Goal: Task Accomplishment & Management: Complete application form

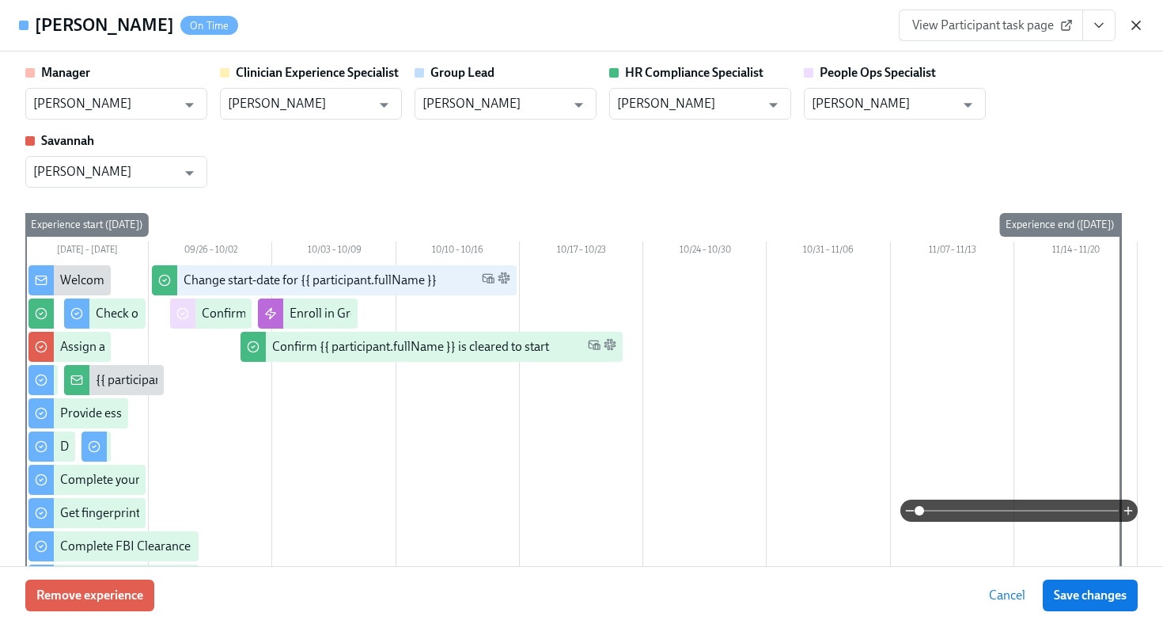
scroll to position [392, 0]
click at [1135, 28] on icon "button" at bounding box center [1136, 25] width 16 height 16
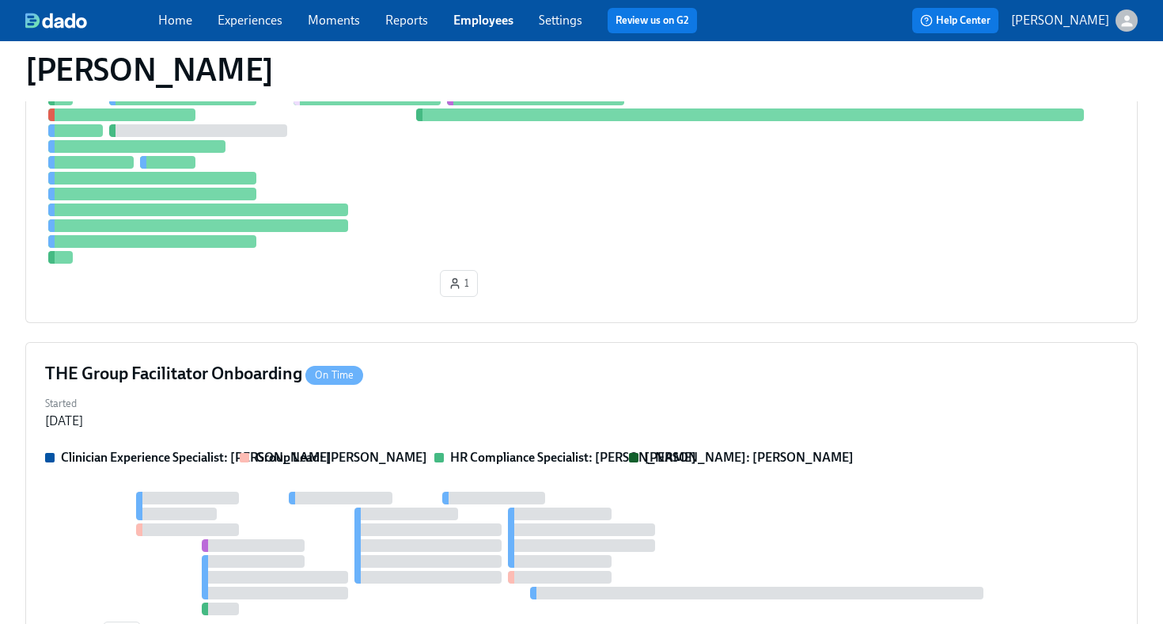
click at [471, 25] on link "Employees" at bounding box center [483, 20] width 60 height 15
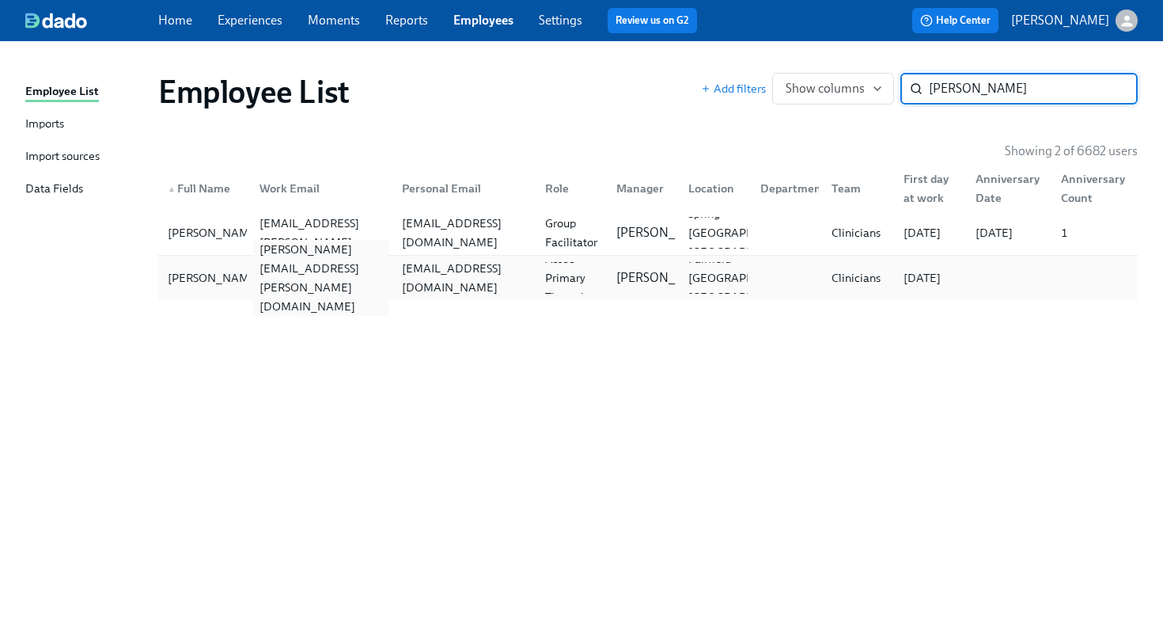
type input "marty"
click at [256, 279] on div "marty.williams@charliehealth.com" at bounding box center [321, 278] width 137 height 76
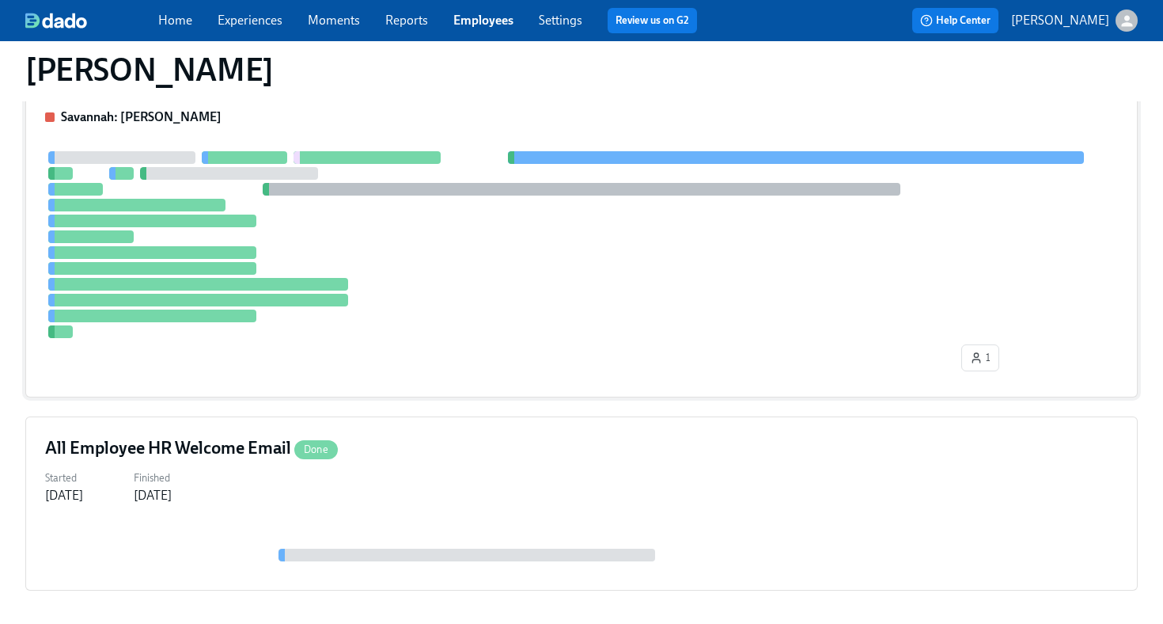
scroll to position [222, 0]
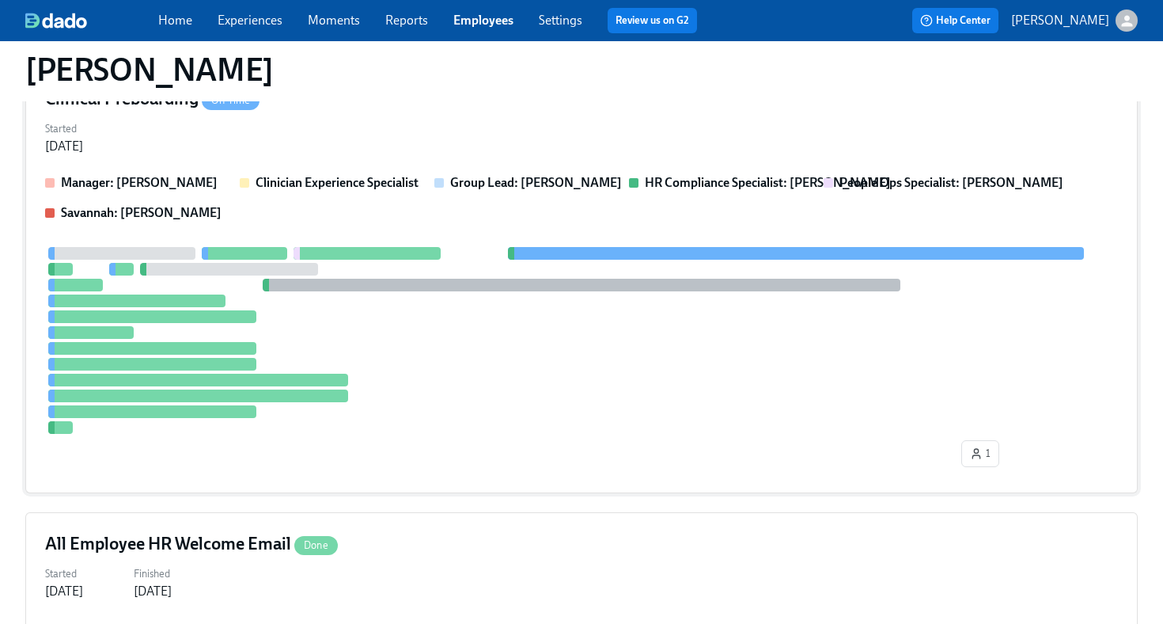
click at [487, 386] on div at bounding box center [581, 340] width 1073 height 187
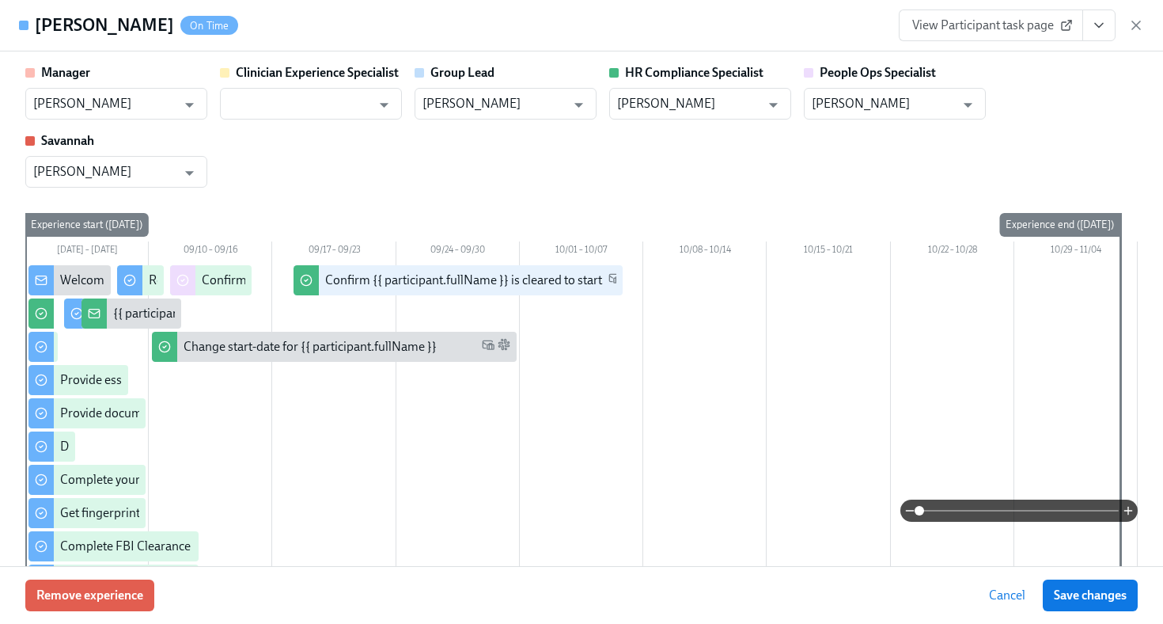
click at [1097, 26] on icon "View task page" at bounding box center [1099, 26] width 8 height 4
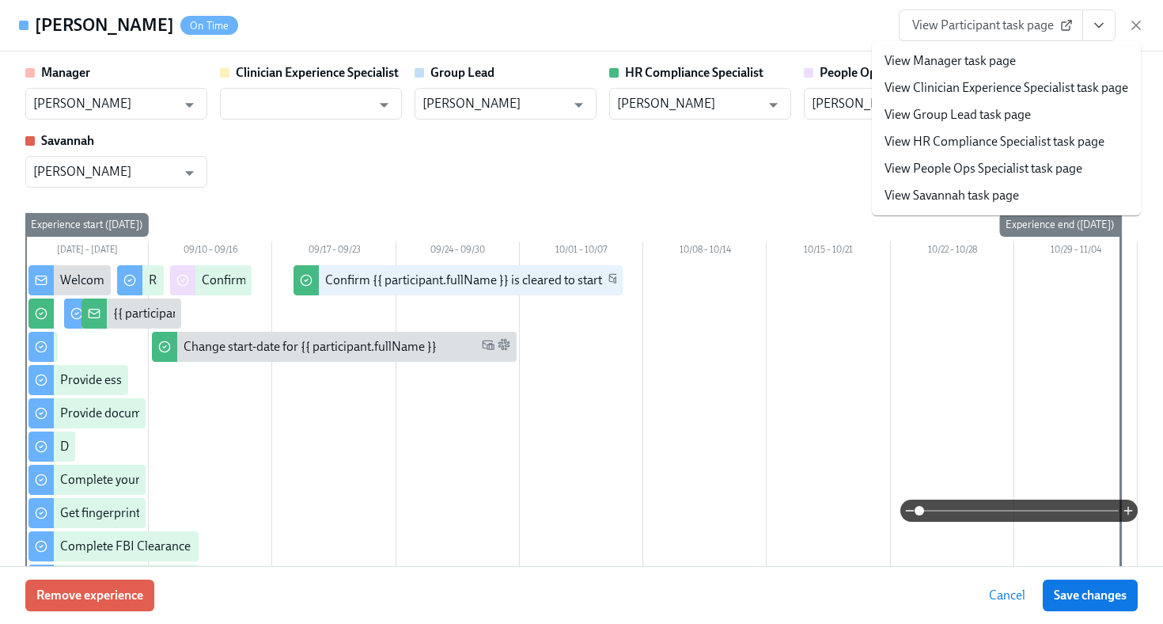
click at [997, 145] on link "View HR Compliance Specialist task page" at bounding box center [995, 141] width 220 height 17
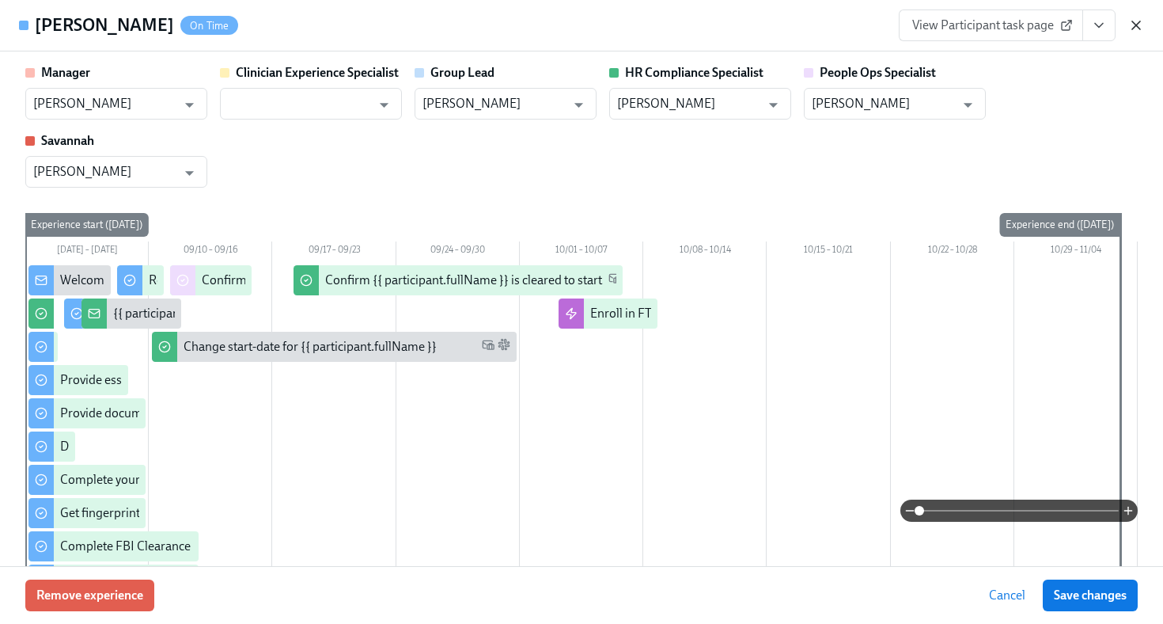
click at [1136, 25] on icon "button" at bounding box center [1136, 25] width 8 height 8
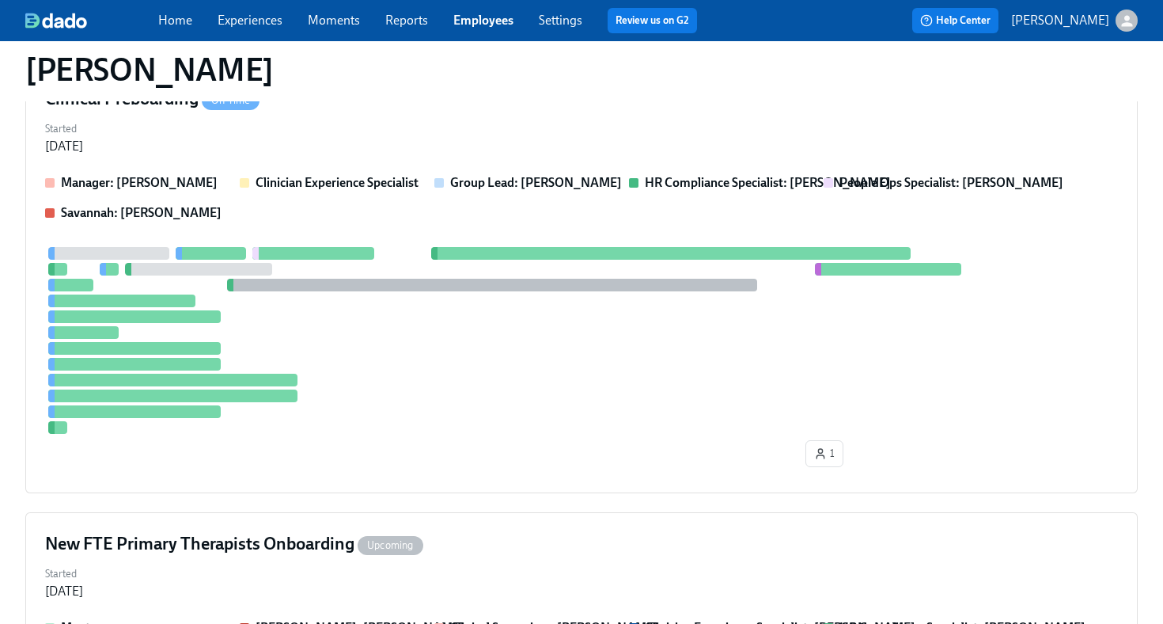
click at [481, 19] on link "Employees" at bounding box center [483, 20] width 60 height 15
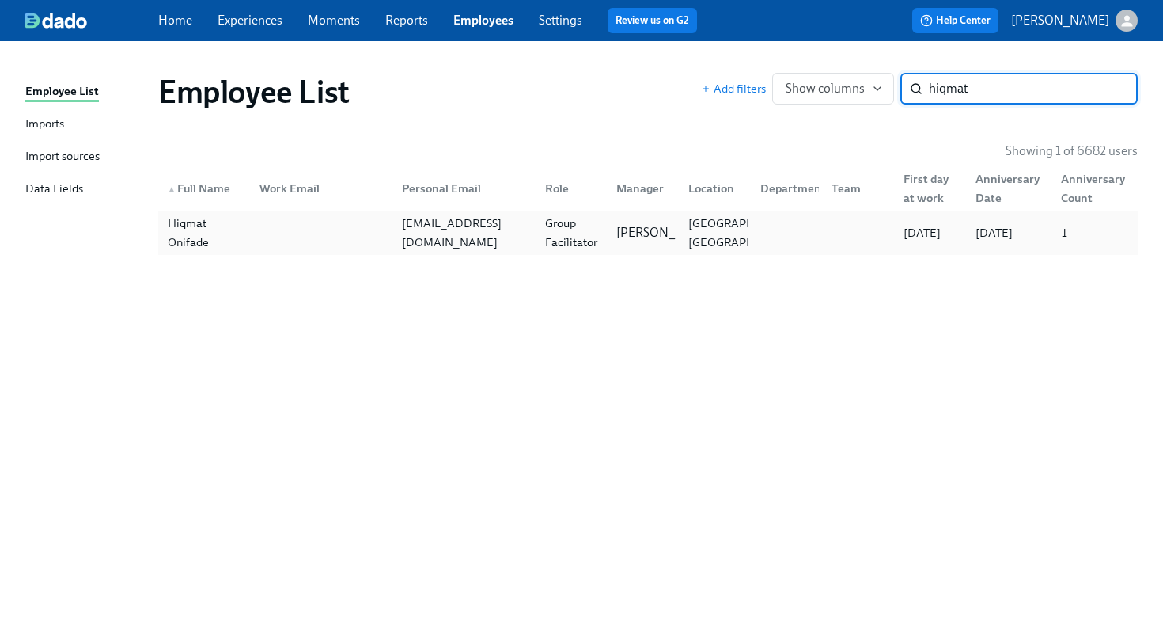
type input "hiqmat"
click at [288, 238] on div at bounding box center [318, 233] width 143 height 32
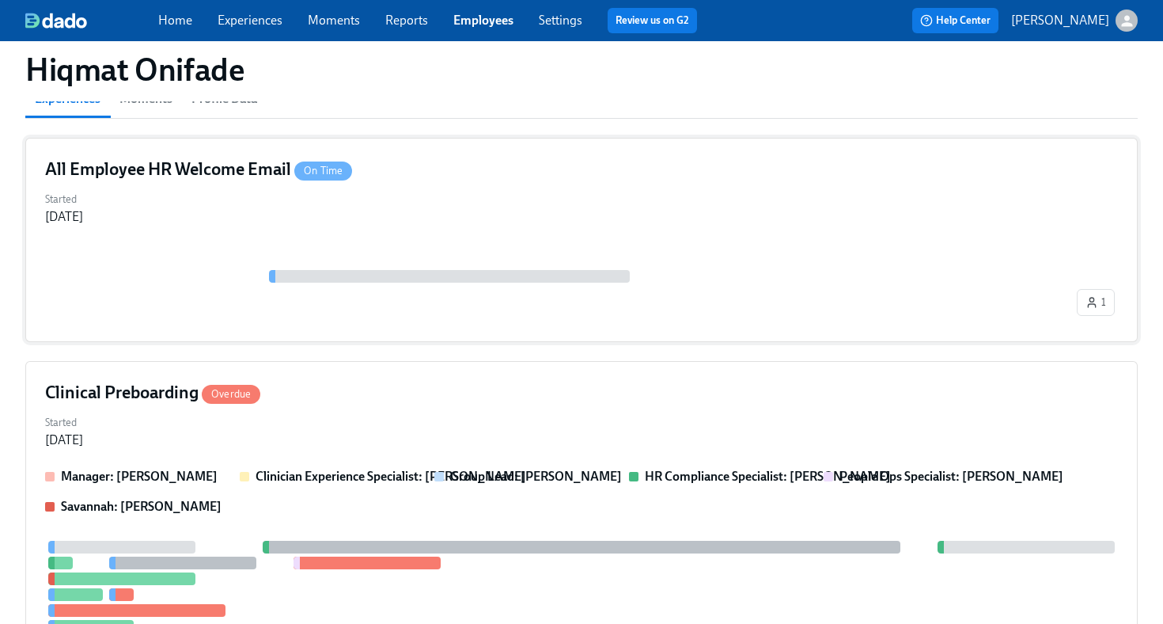
scroll to position [201, 0]
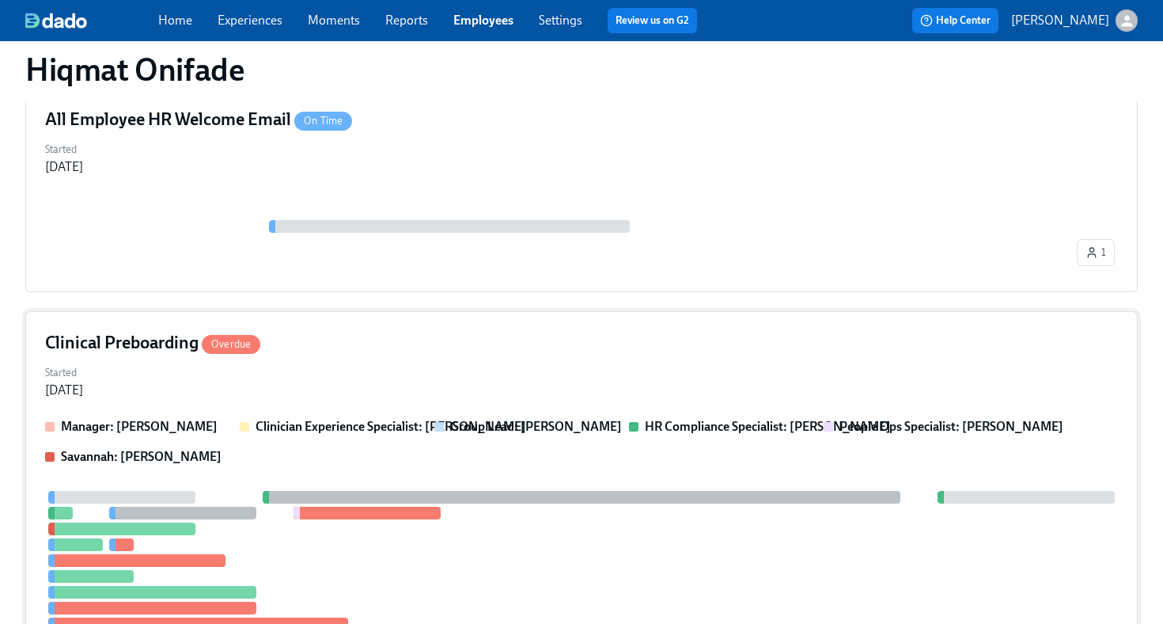
click at [486, 366] on div "Started Sep 03, 2025" at bounding box center [581, 380] width 1073 height 38
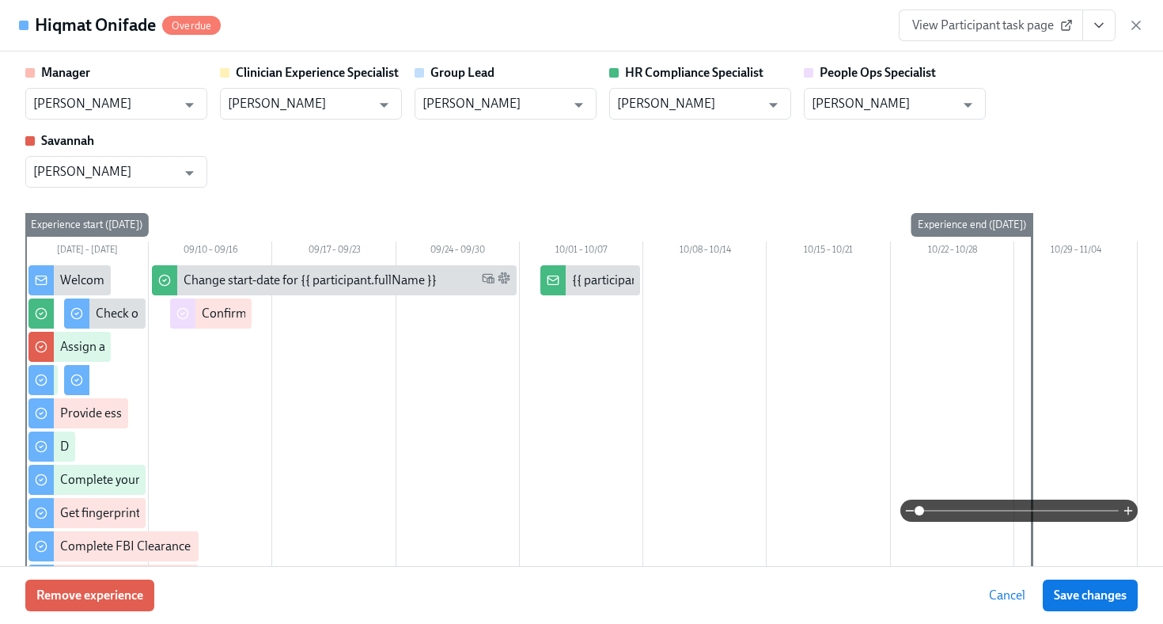
click at [1018, 32] on span "View Participant task page" at bounding box center [990, 25] width 157 height 16
click at [1143, 26] on icon "button" at bounding box center [1136, 25] width 16 height 16
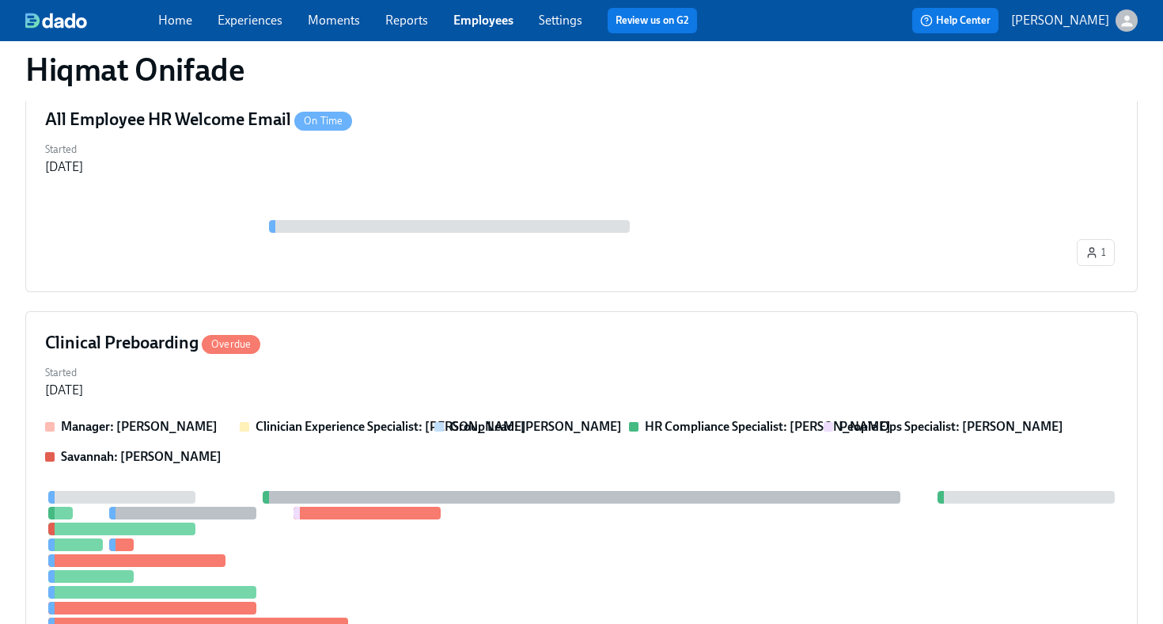
click at [477, 22] on link "Employees" at bounding box center [483, 20] width 60 height 15
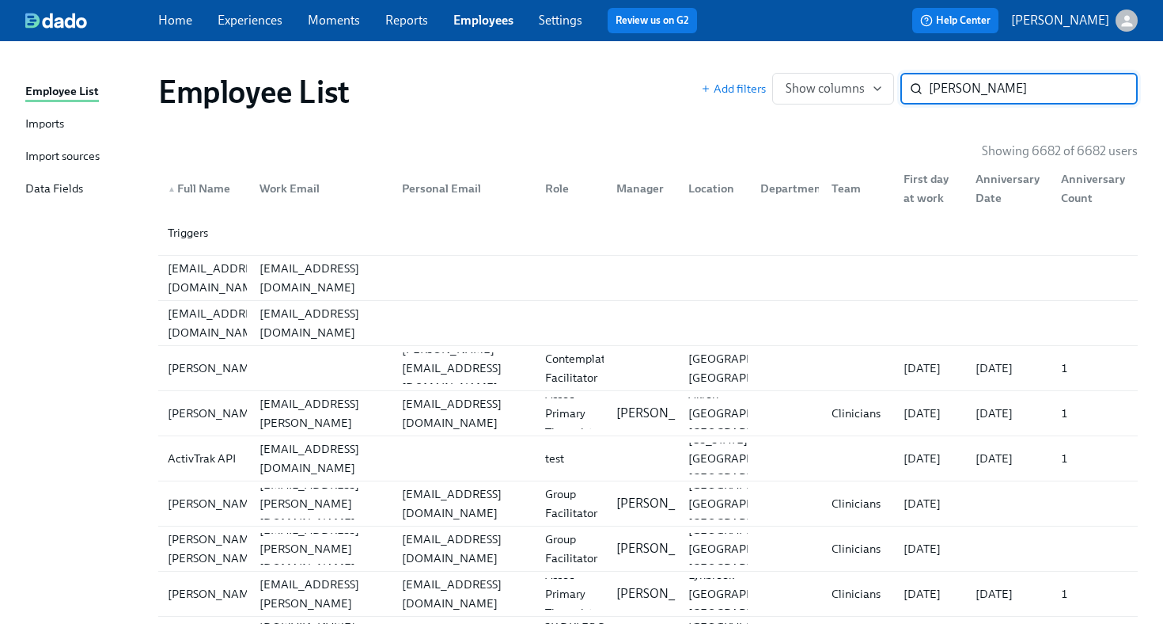
type input "jasso"
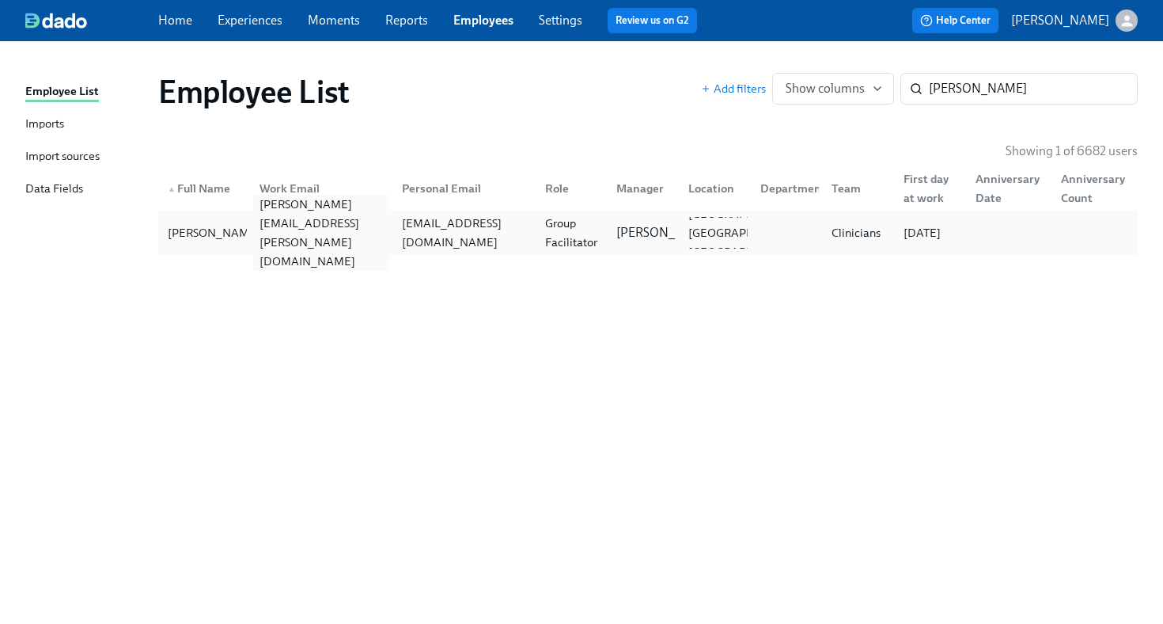
click at [332, 227] on div "katherine.jasso@charliehealth.com" at bounding box center [321, 233] width 137 height 76
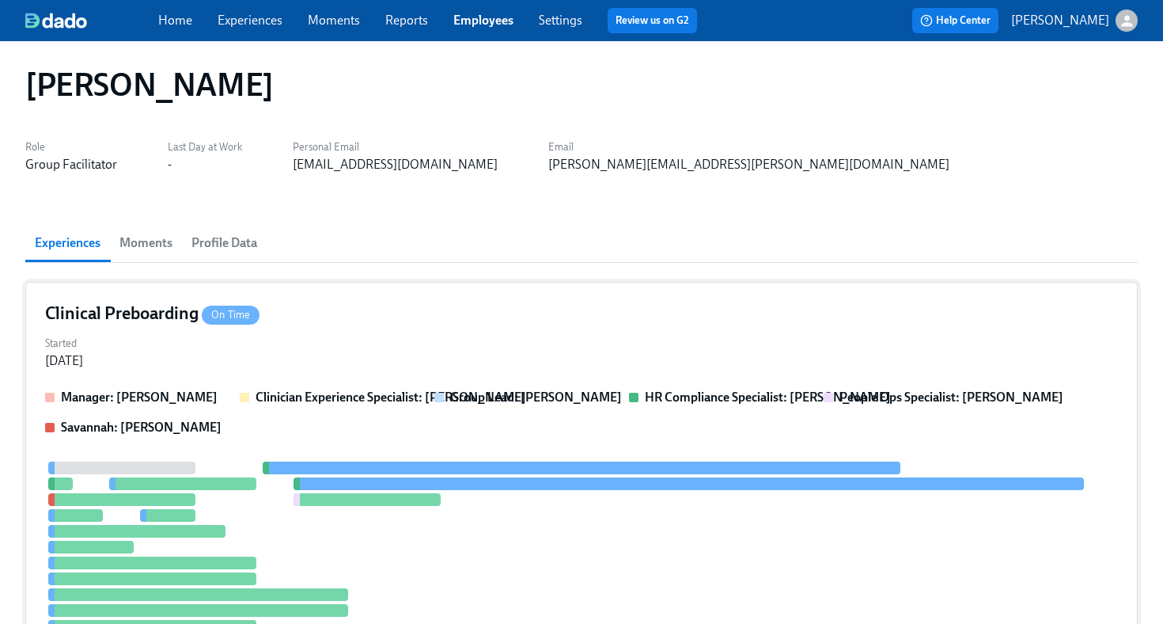
scroll to position [9, 0]
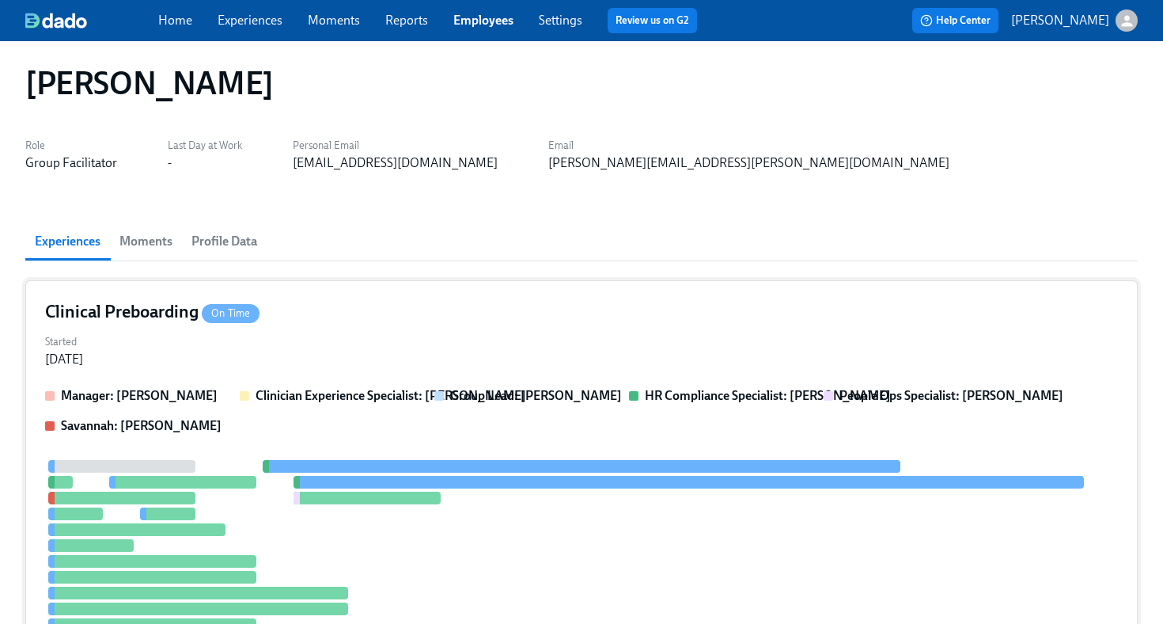
click at [404, 332] on div "Started Sep 19, 2025" at bounding box center [581, 349] width 1073 height 38
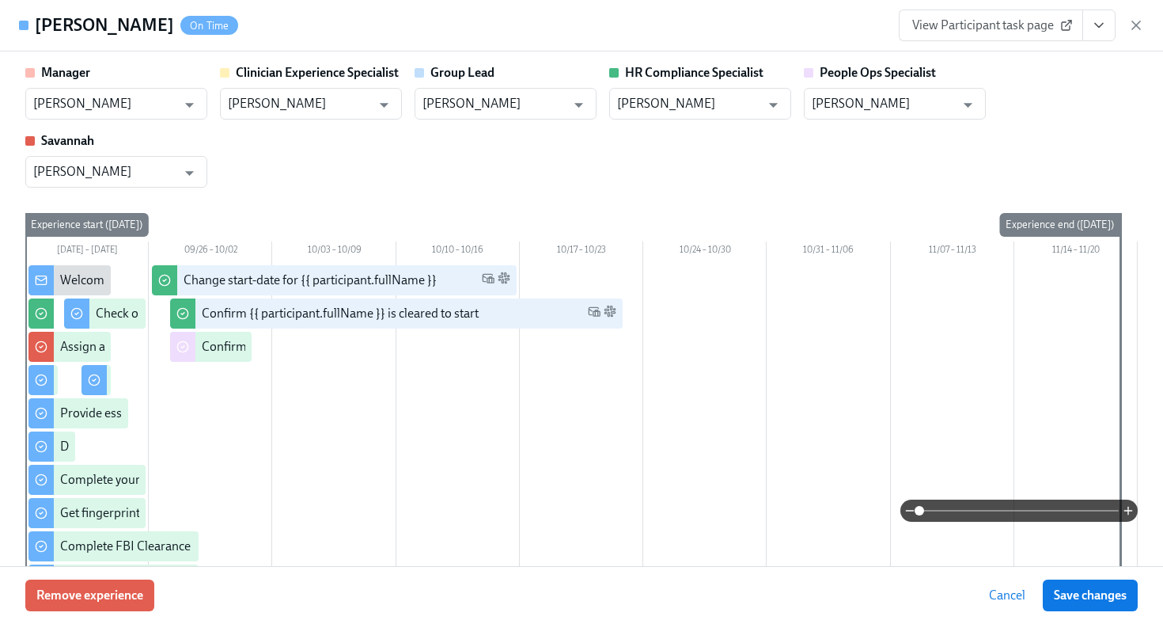
click at [1095, 22] on icon "View task page" at bounding box center [1099, 25] width 16 height 16
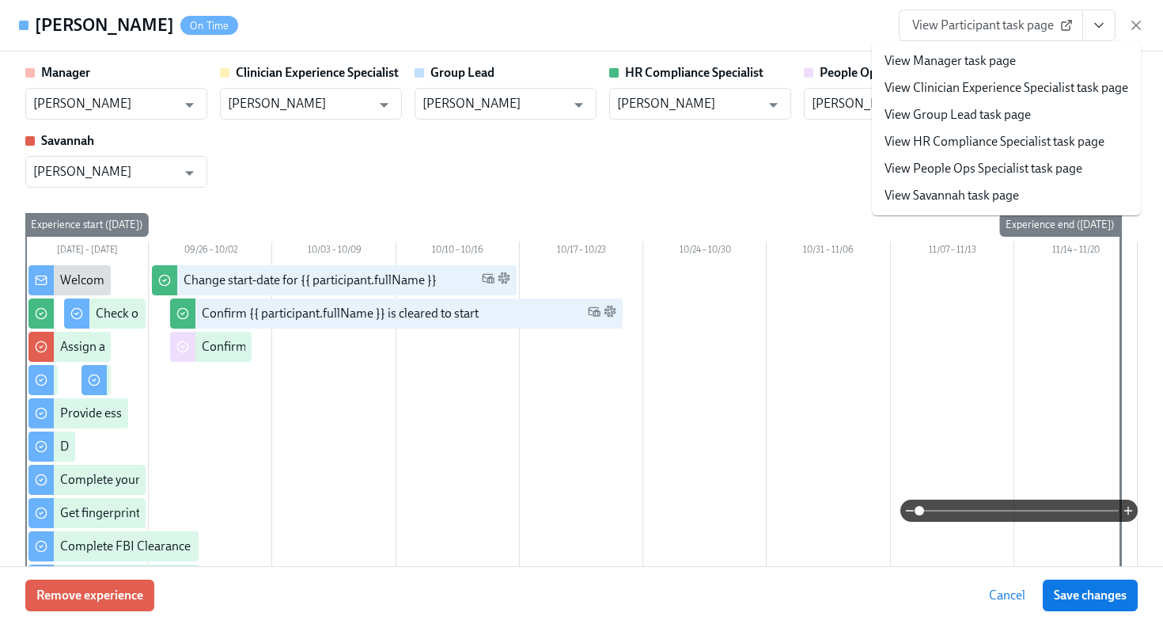
click at [986, 143] on link "View HR Compliance Specialist task page" at bounding box center [995, 141] width 220 height 17
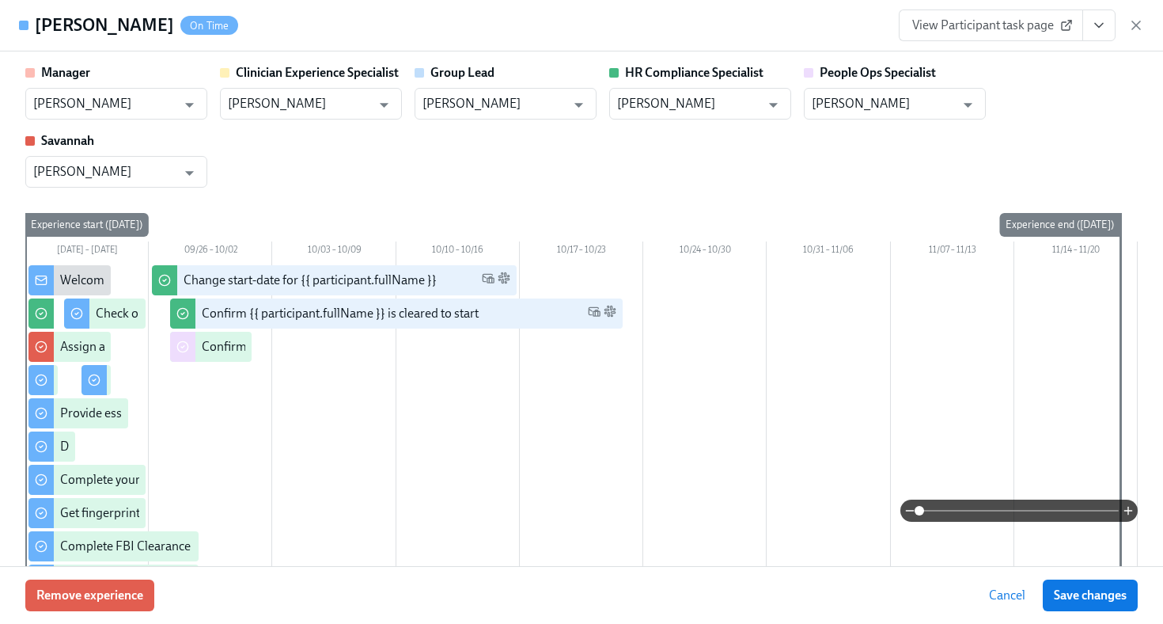
click at [945, 38] on link "View Participant task page" at bounding box center [991, 25] width 184 height 32
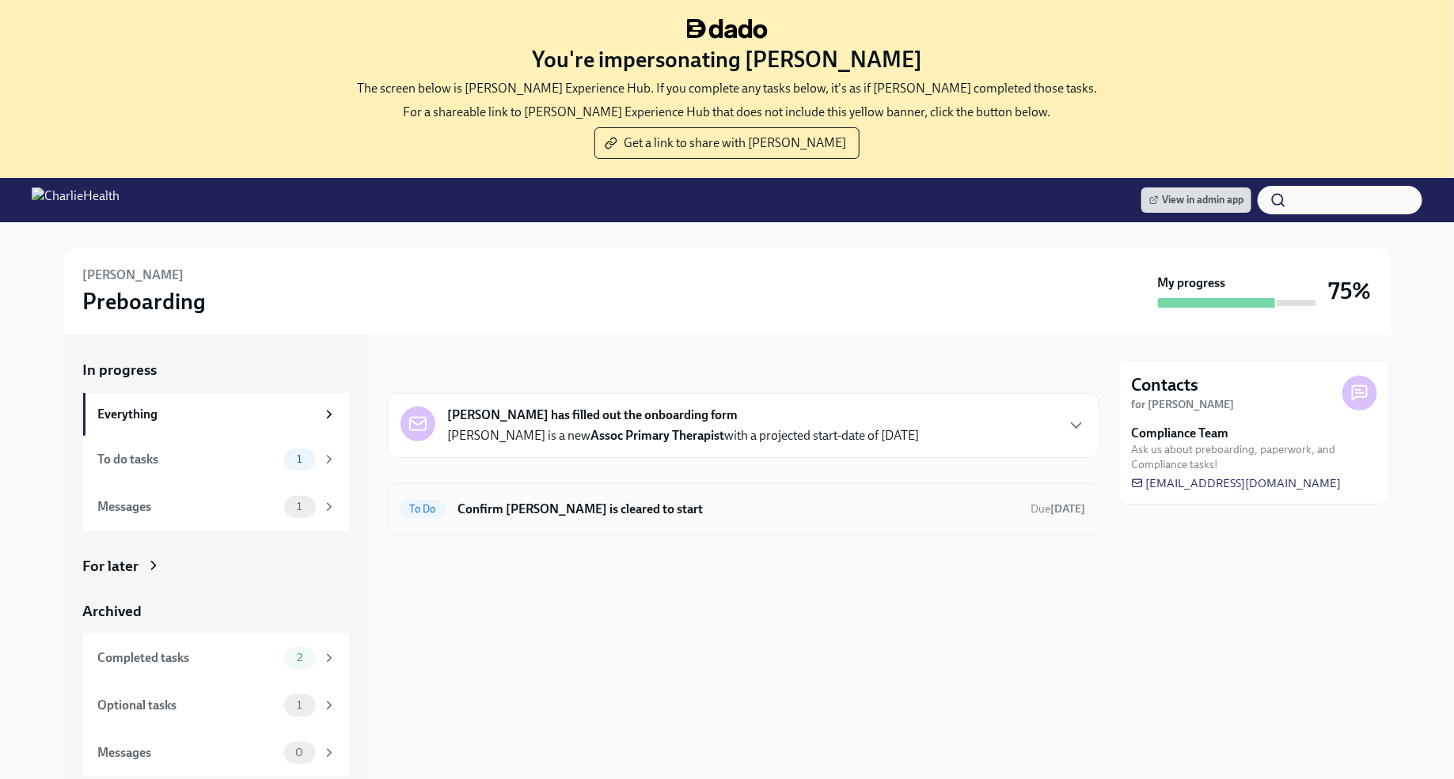
click at [603, 512] on h6 "Confirm Marty Williams is cleared to start" at bounding box center [738, 509] width 560 height 17
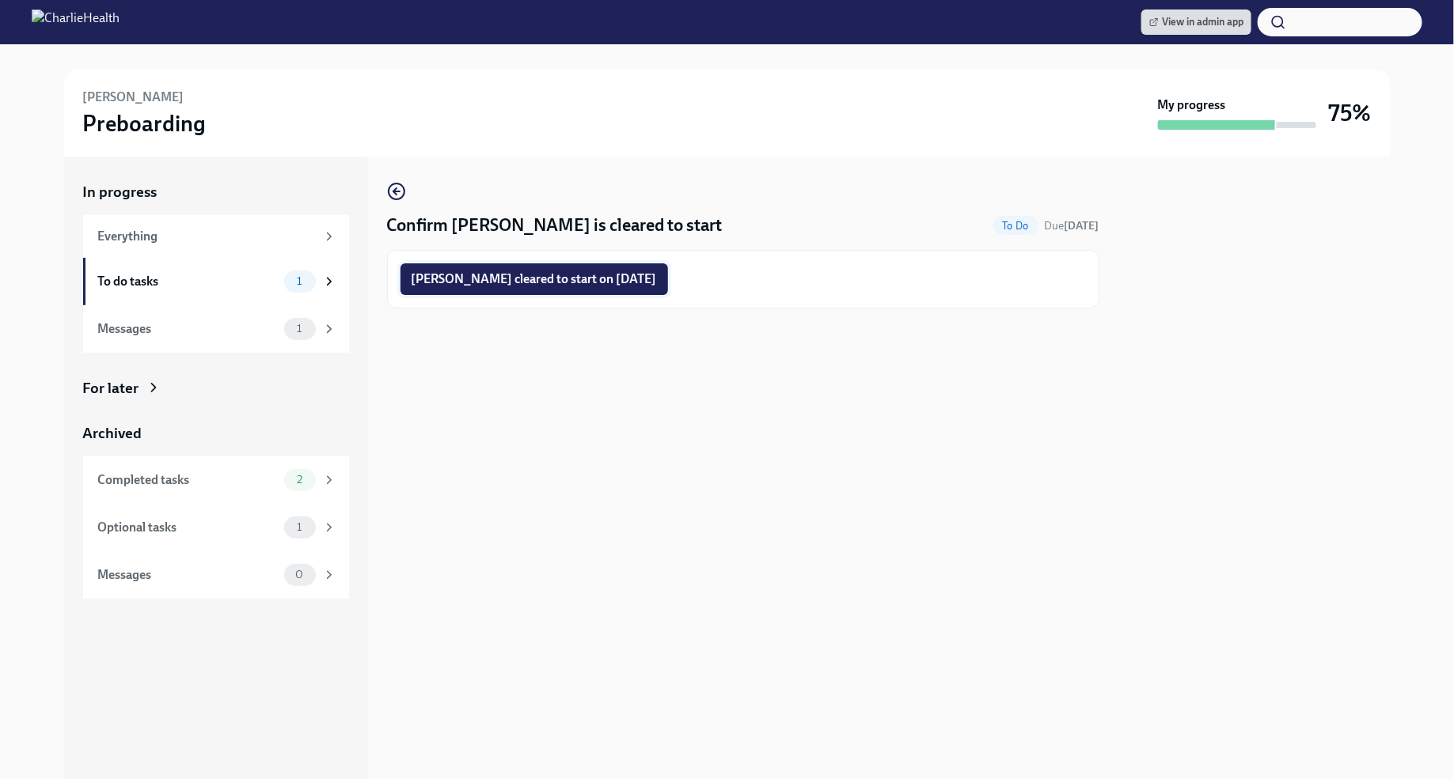
click at [572, 279] on span "Marty Williams cleared to start on 10/06/2025" at bounding box center [533, 279] width 245 height 16
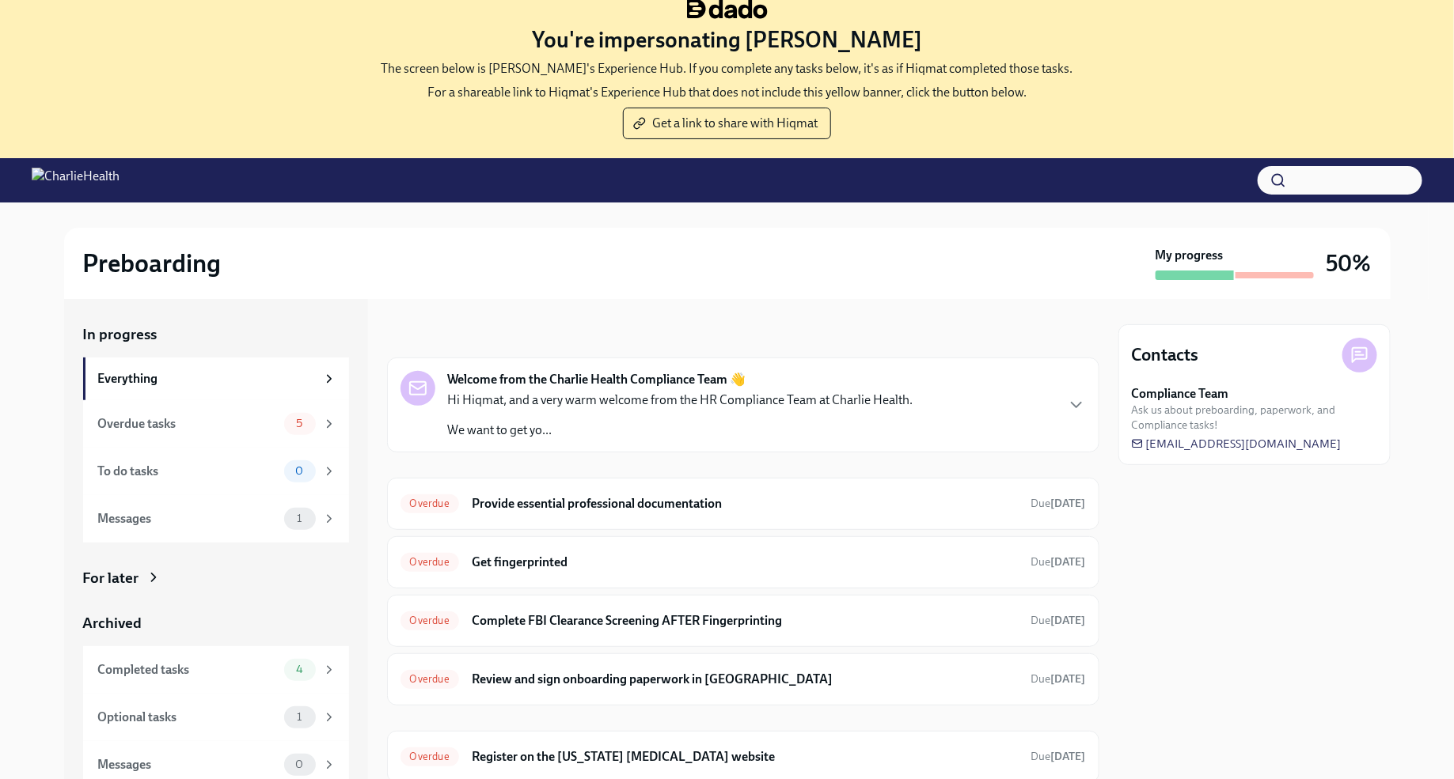
scroll to position [161, 0]
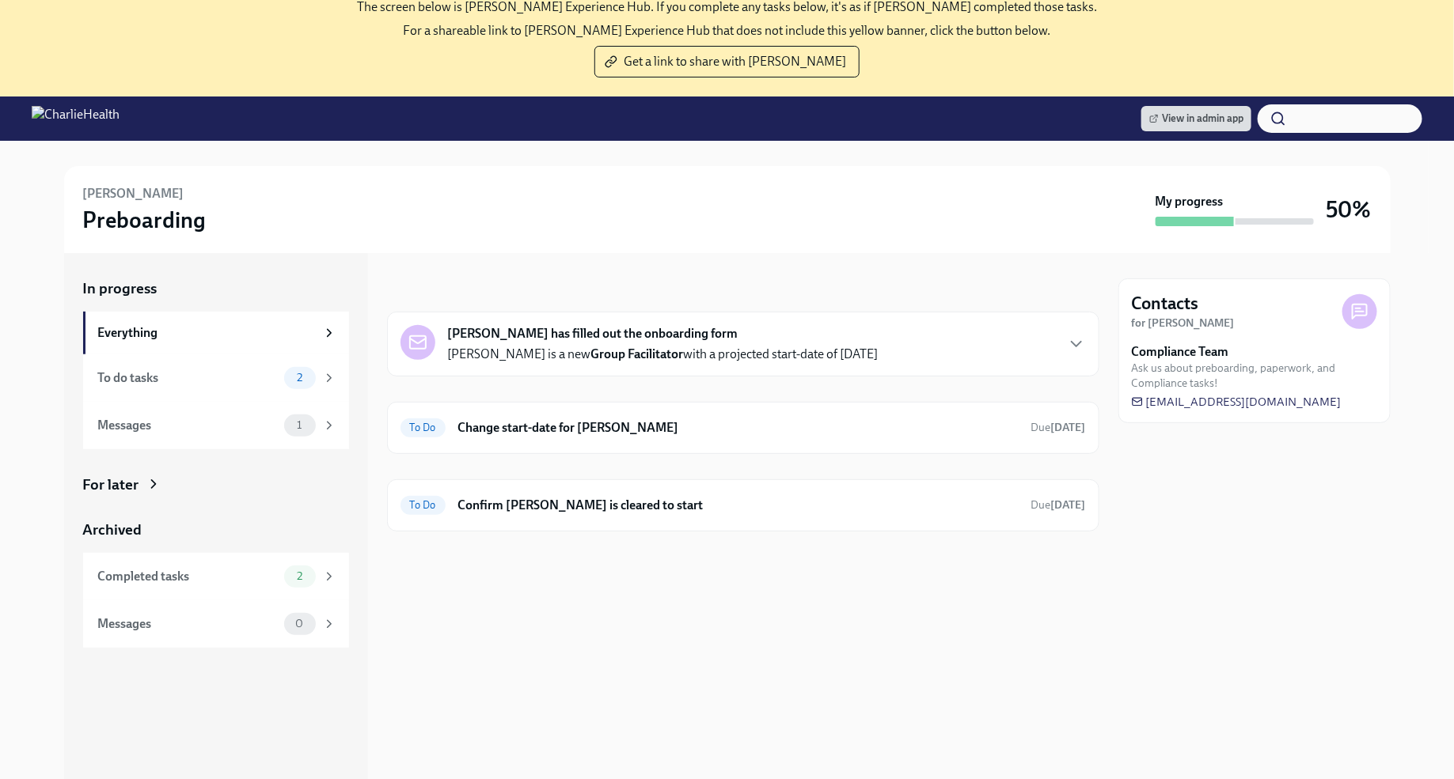
scroll to position [87, 0]
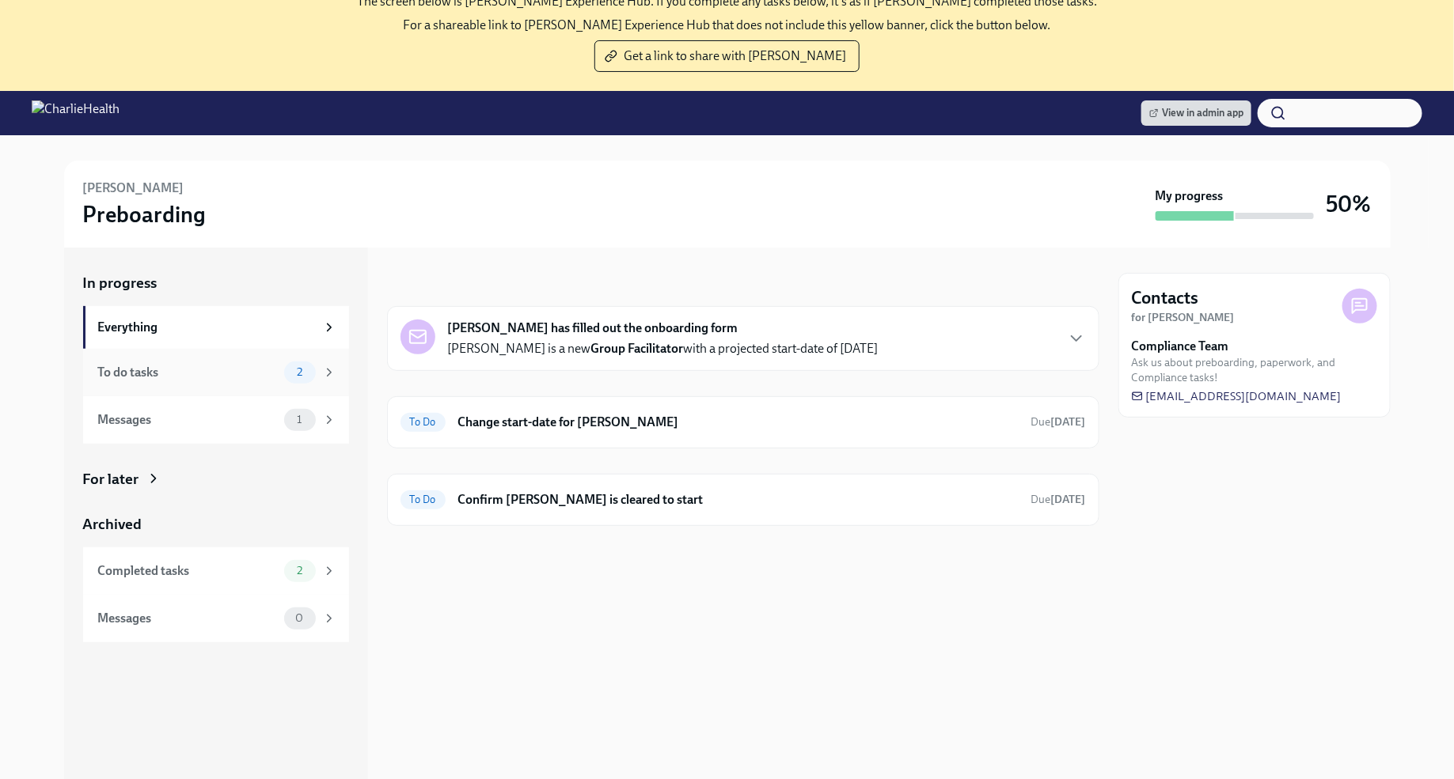
click at [240, 385] on div "To do tasks 2" at bounding box center [216, 372] width 266 height 47
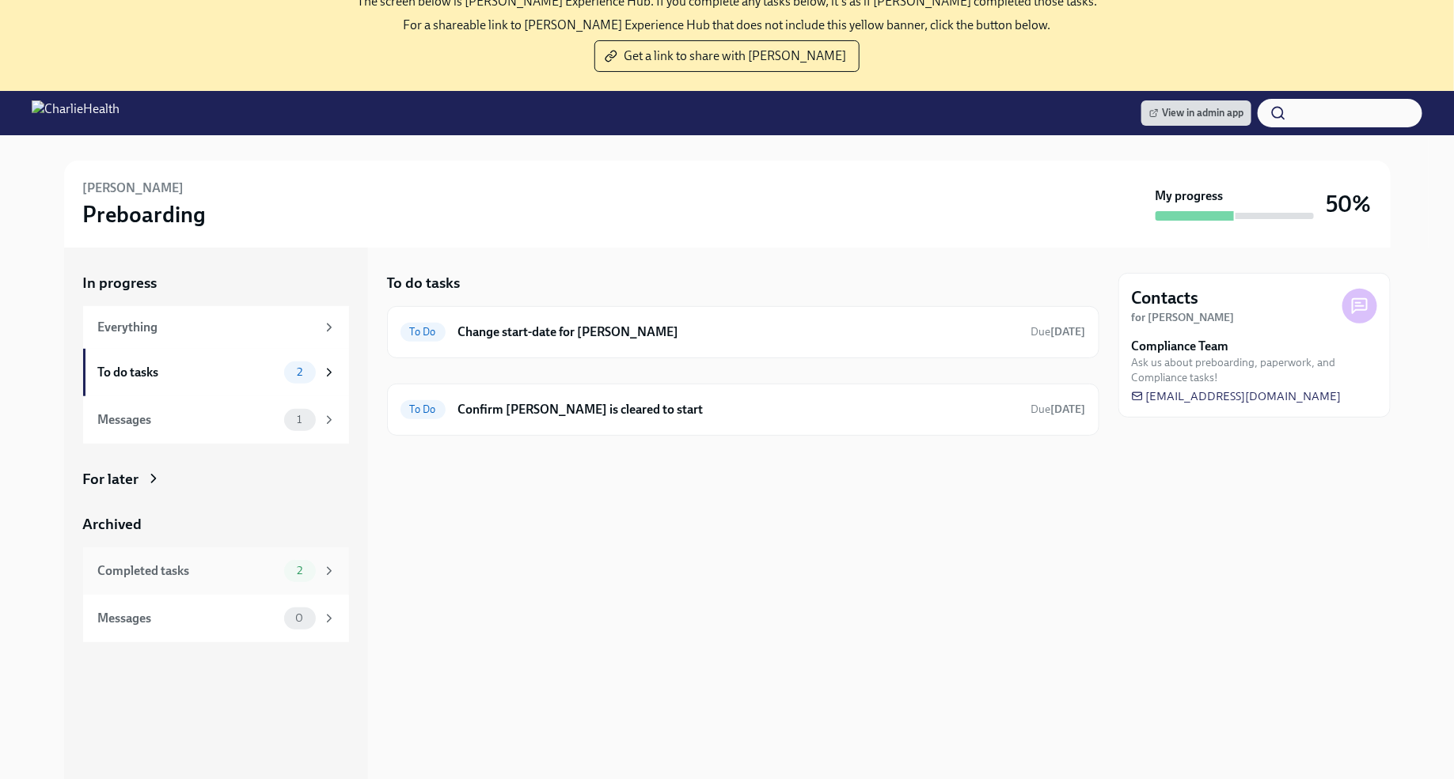
click at [256, 574] on div "Completed tasks" at bounding box center [188, 571] width 180 height 17
click at [768, 411] on h6 "Provide [US_STATE] [MEDICAL_DATA] Registry codes" at bounding box center [720, 409] width 529 height 17
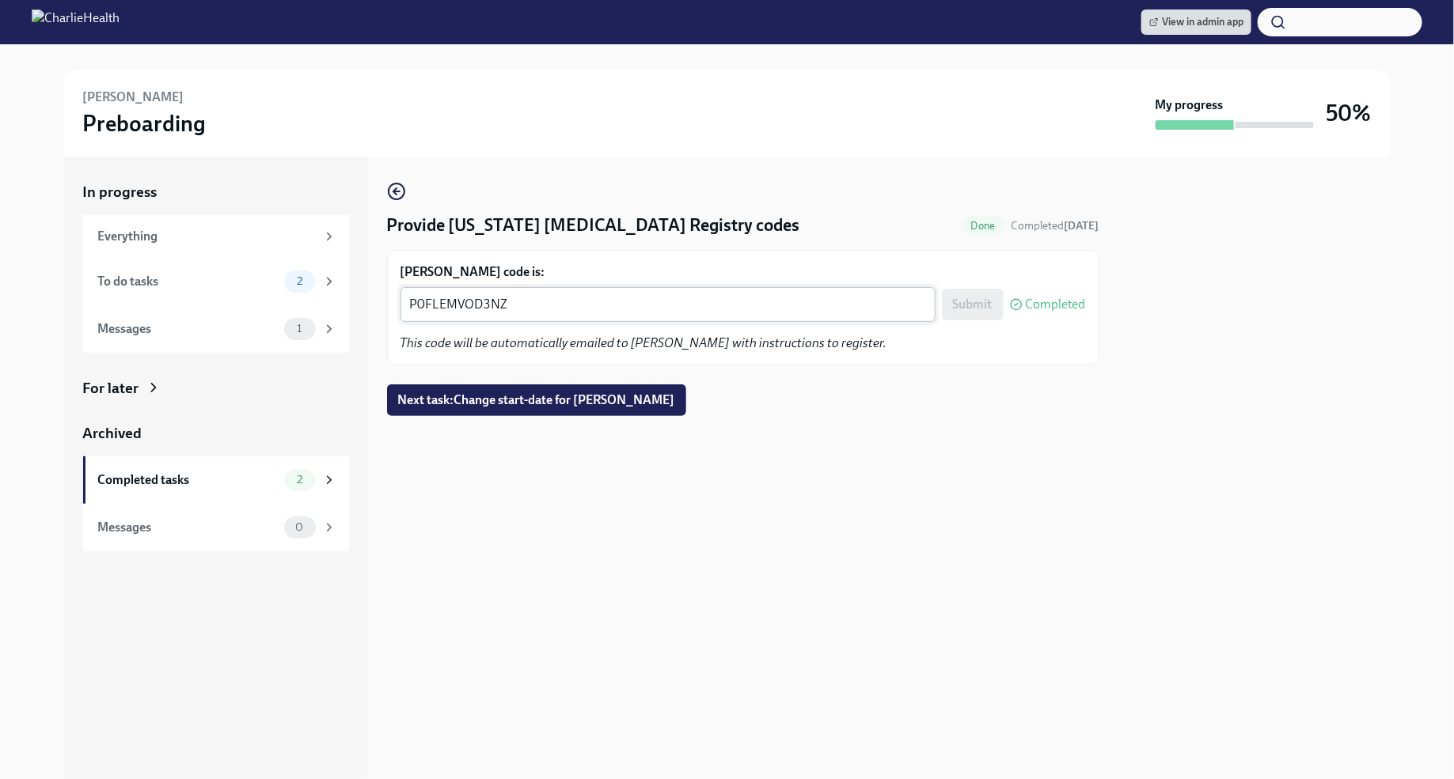
click at [457, 301] on textarea "P0FLEMVOD3NZ" at bounding box center [668, 304] width 516 height 19
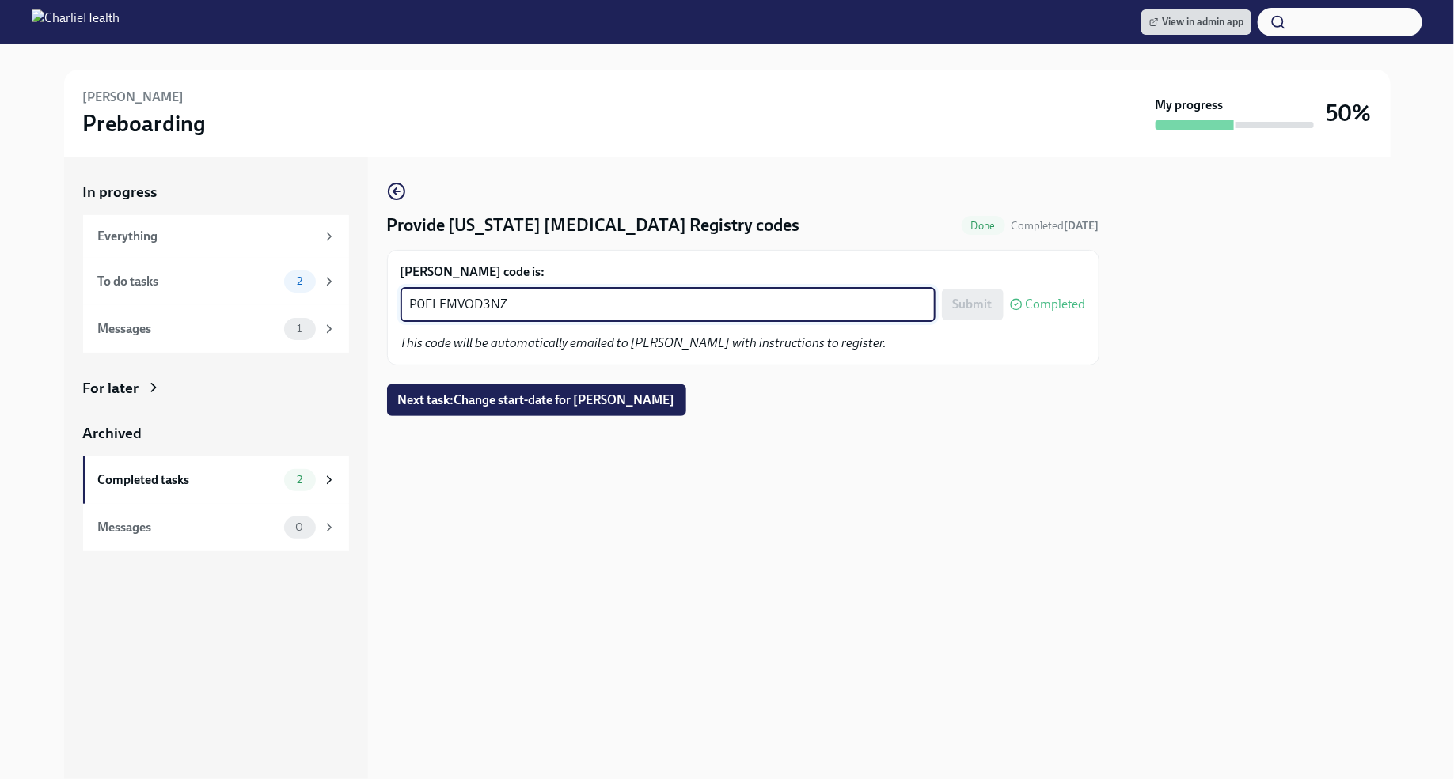
click at [457, 301] on textarea "P0FLEMVOD3NZ" at bounding box center [668, 304] width 516 height 19
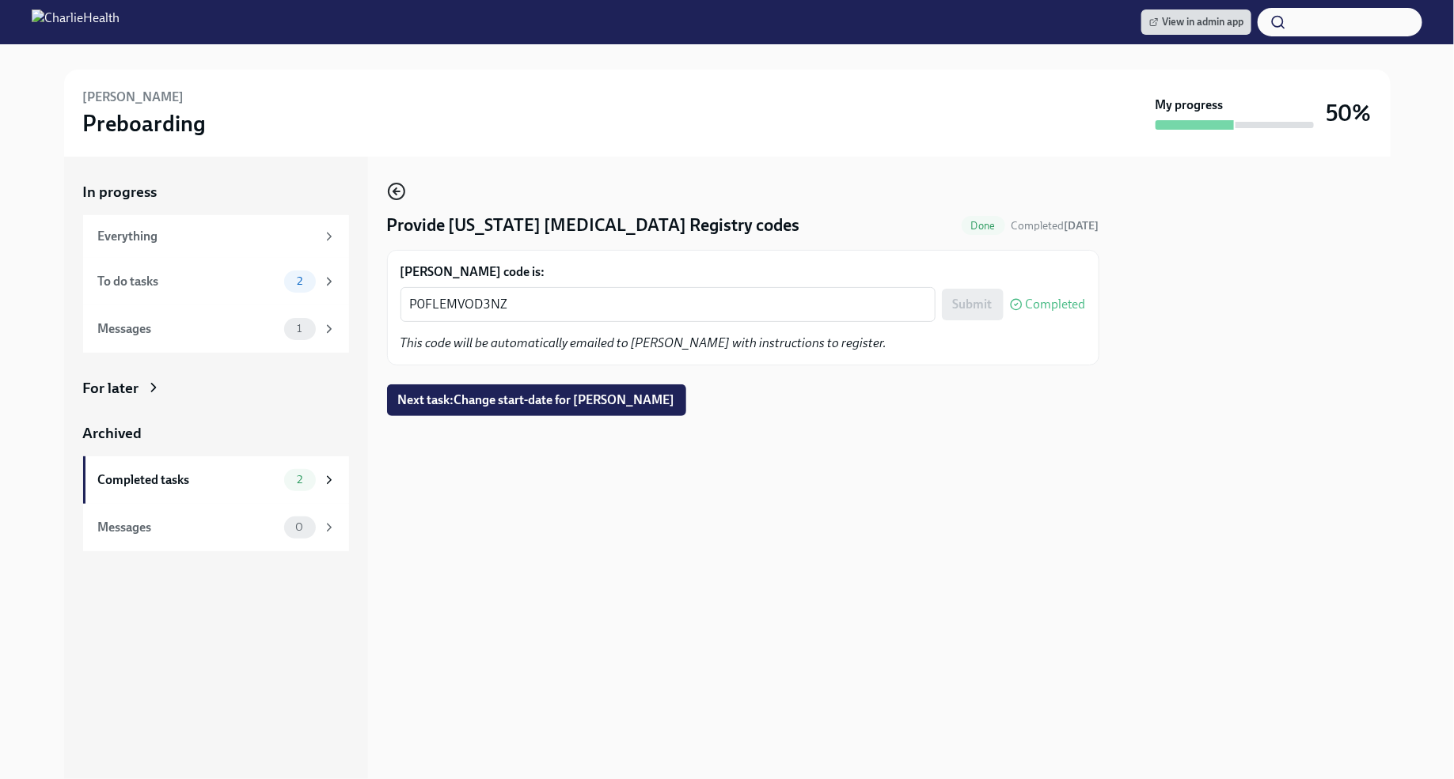
click at [393, 191] on icon "button" at bounding box center [394, 191] width 3 height 6
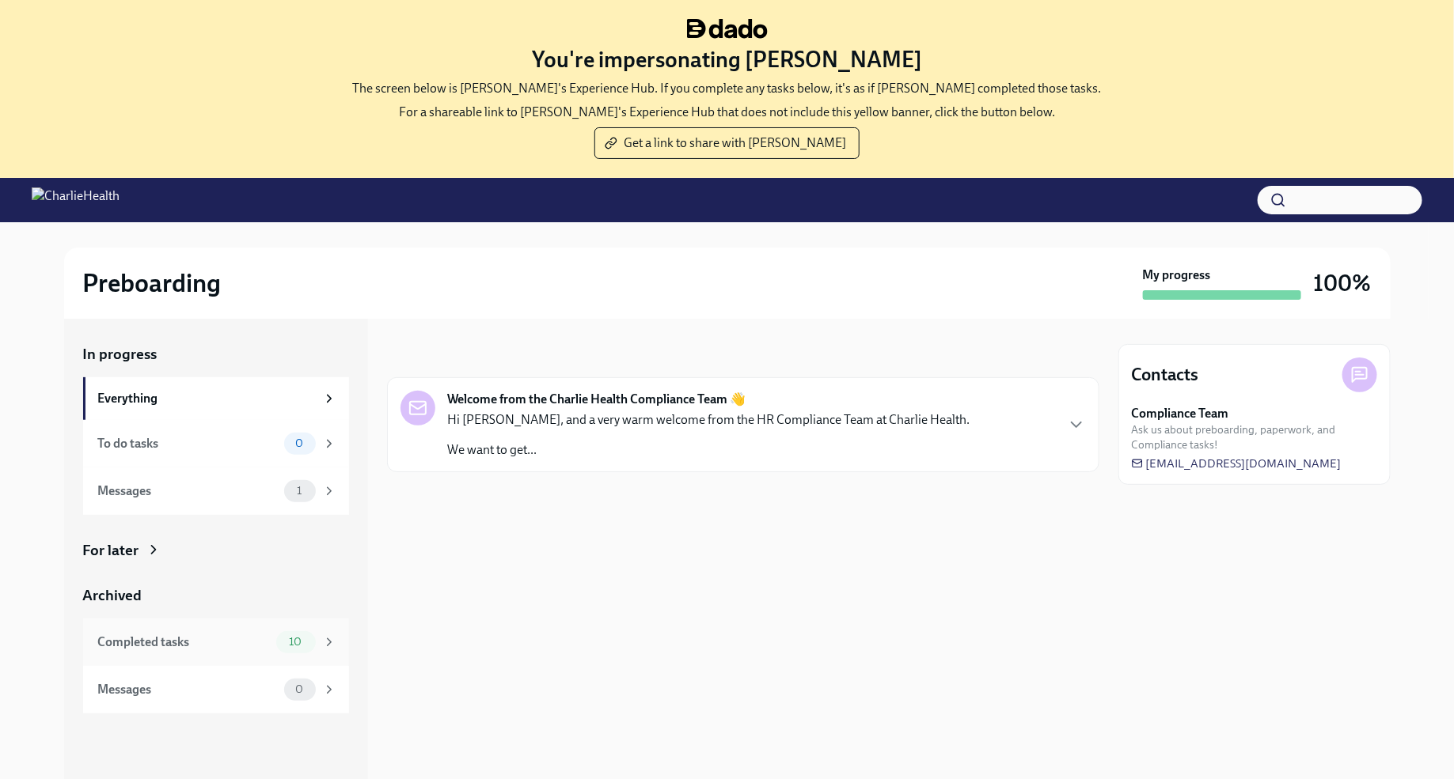
click at [236, 642] on div "Completed tasks" at bounding box center [184, 642] width 172 height 17
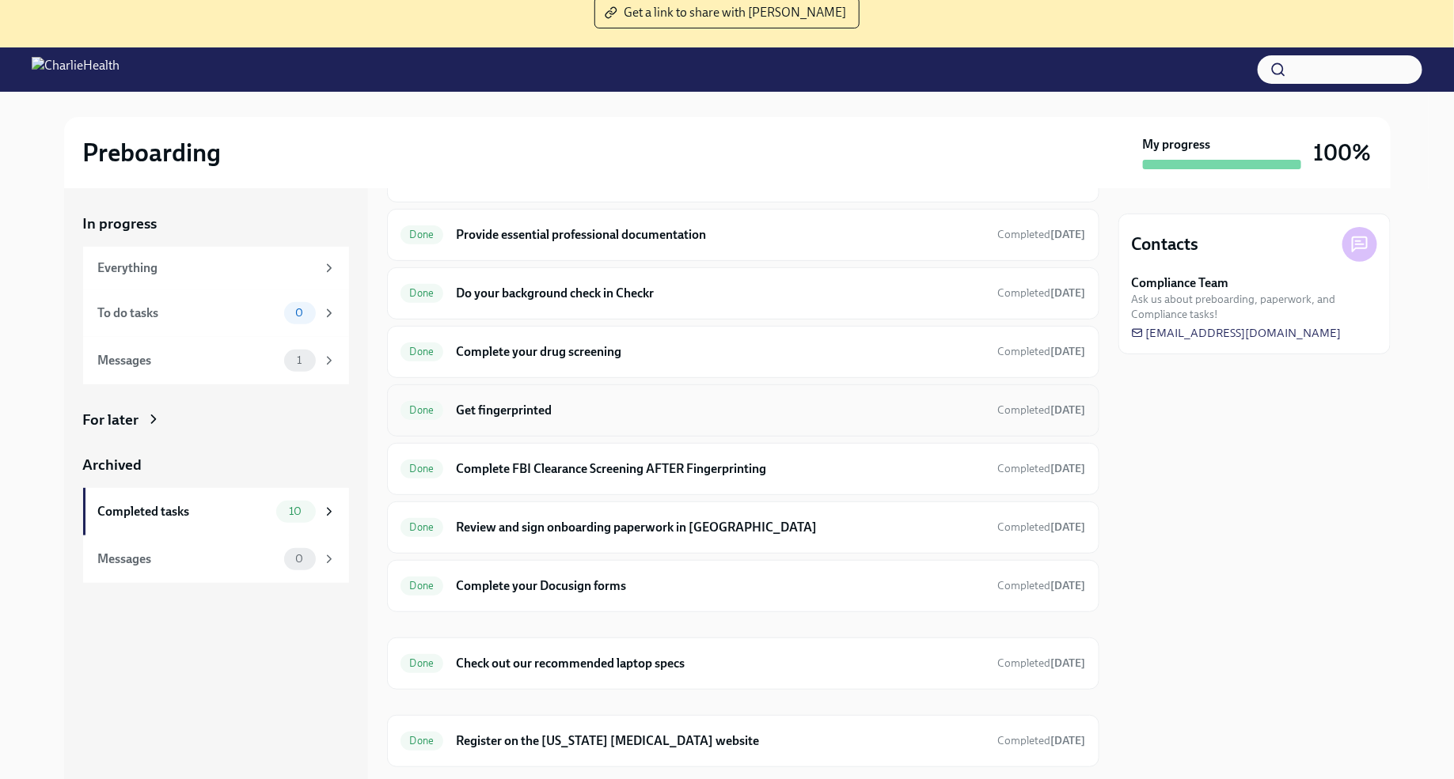
scroll to position [161, 0]
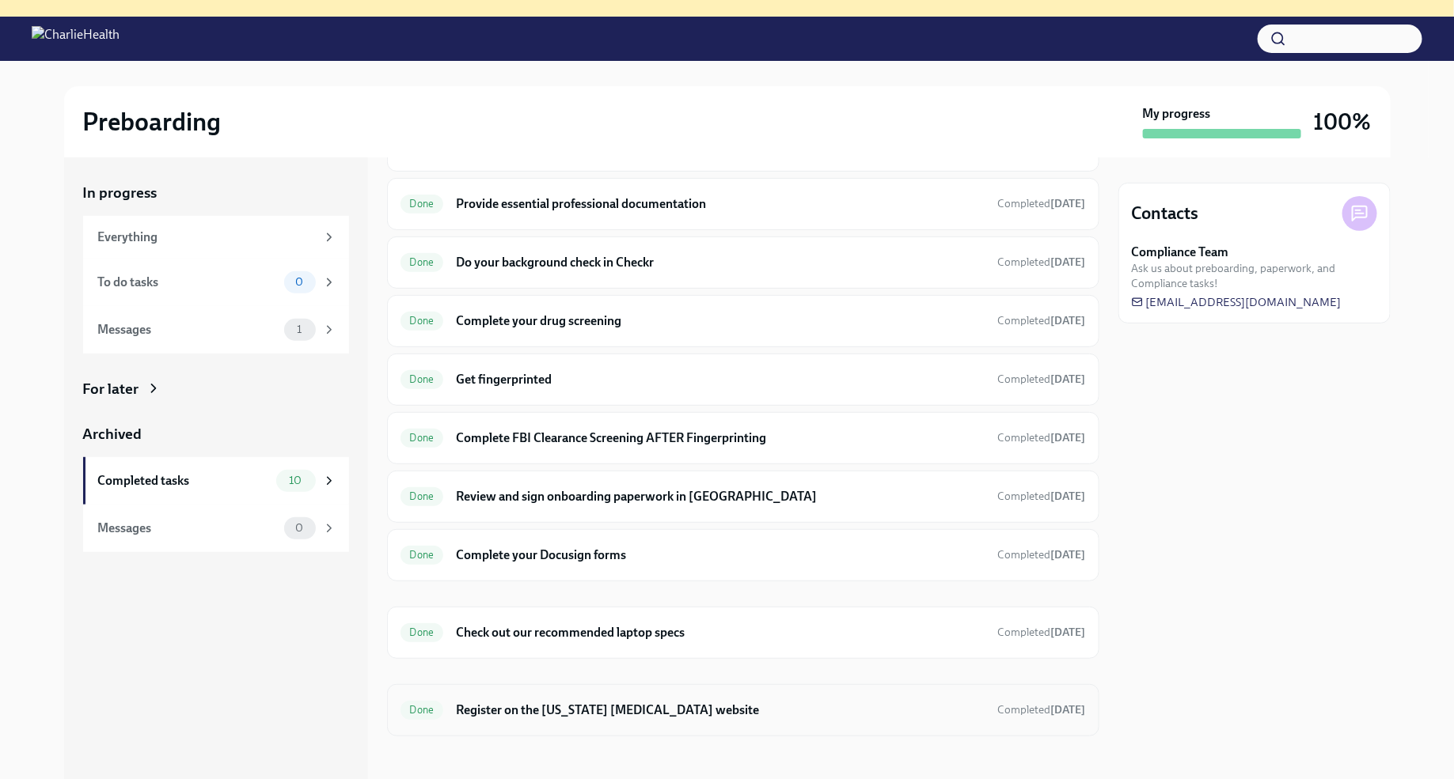
click at [652, 706] on h6 "Register on the [US_STATE] [MEDICAL_DATA] website" at bounding box center [720, 710] width 529 height 17
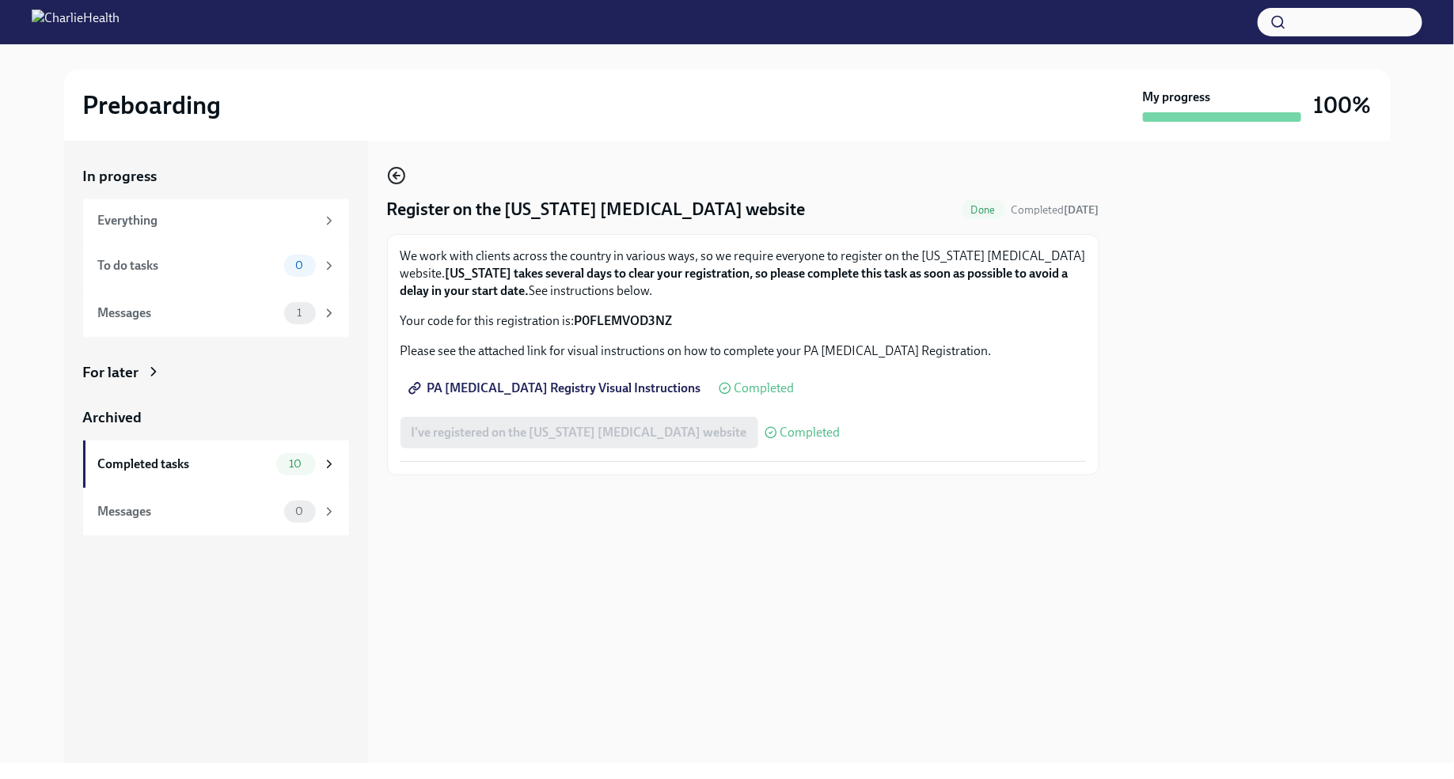
click at [396, 172] on icon "button" at bounding box center [394, 175] width 3 height 6
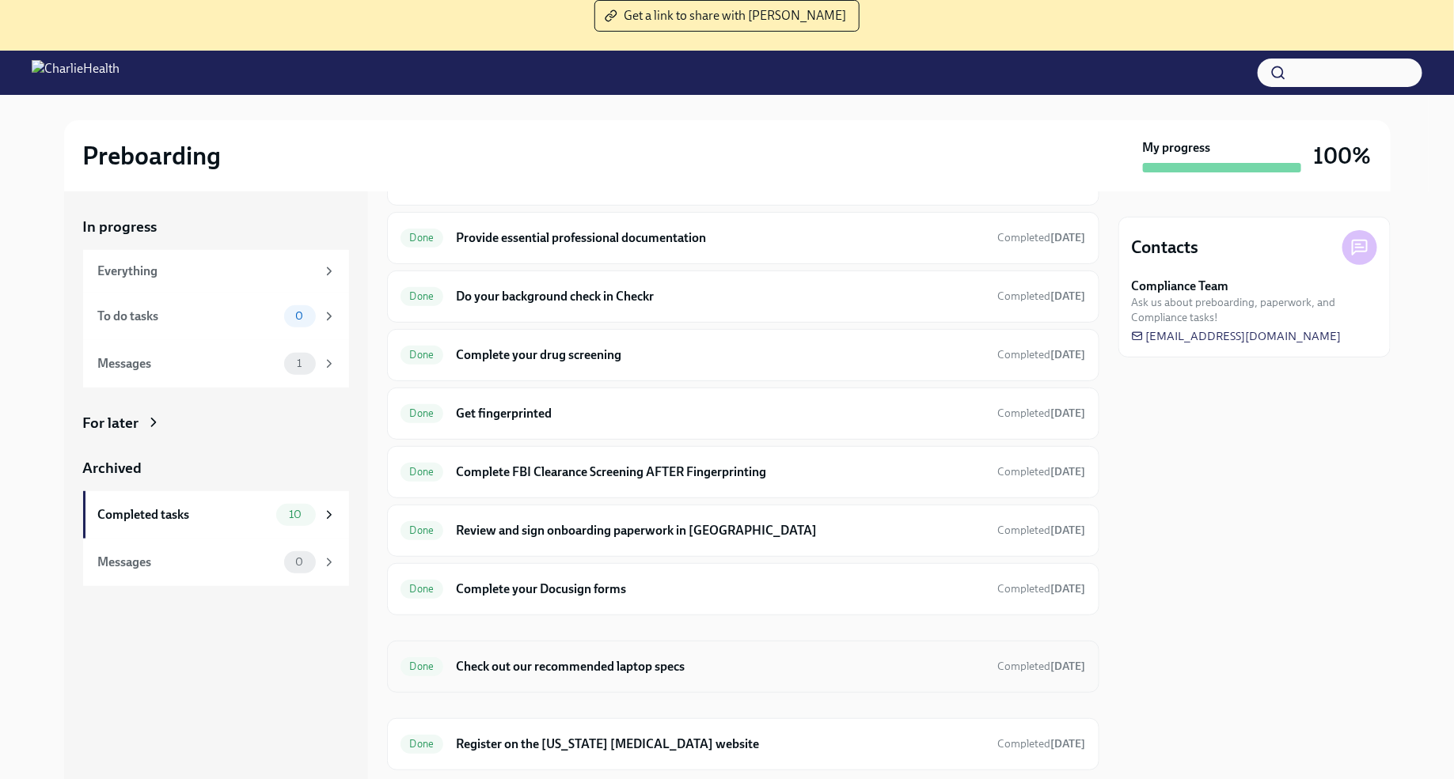
scroll to position [161, 0]
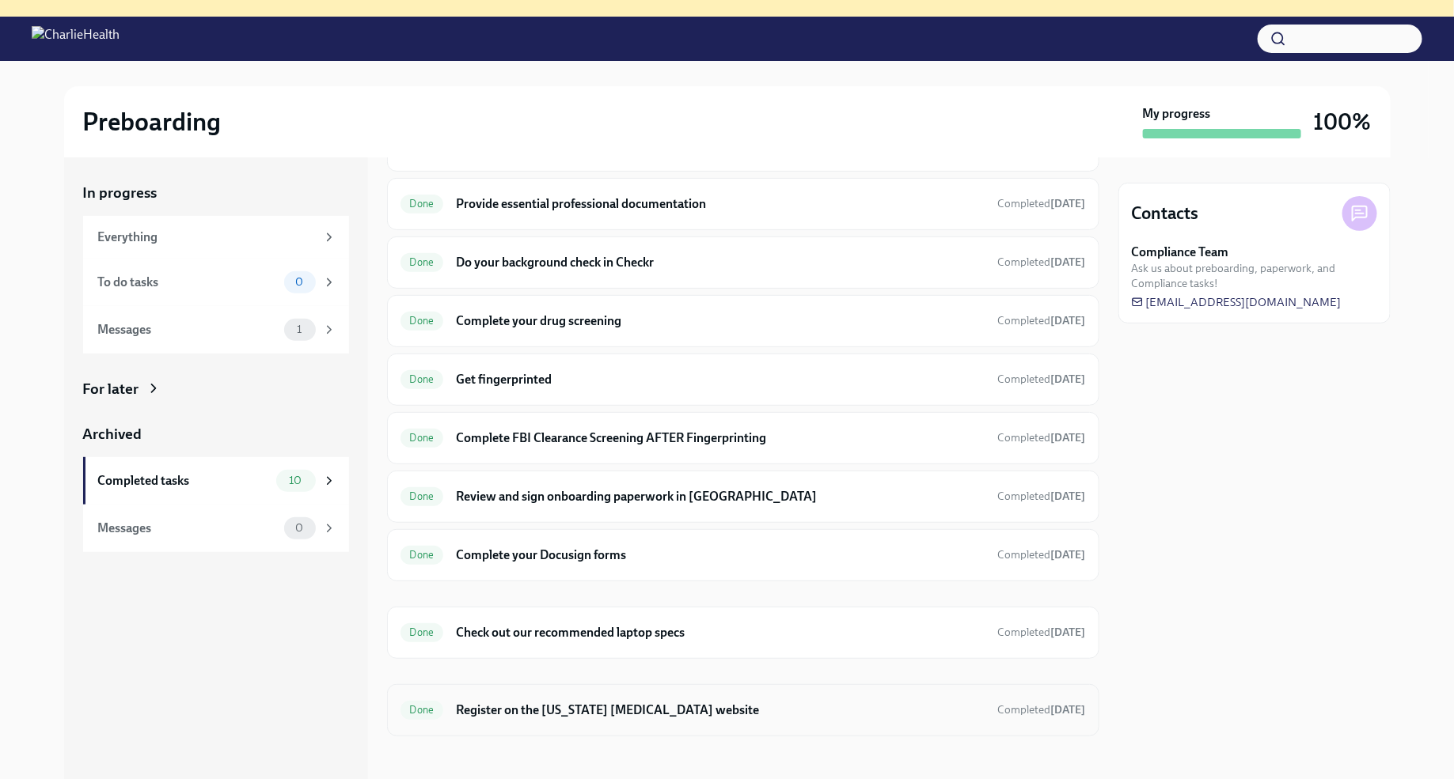
click at [658, 703] on h6 "Register on the [US_STATE] [MEDICAL_DATA] website" at bounding box center [720, 710] width 529 height 17
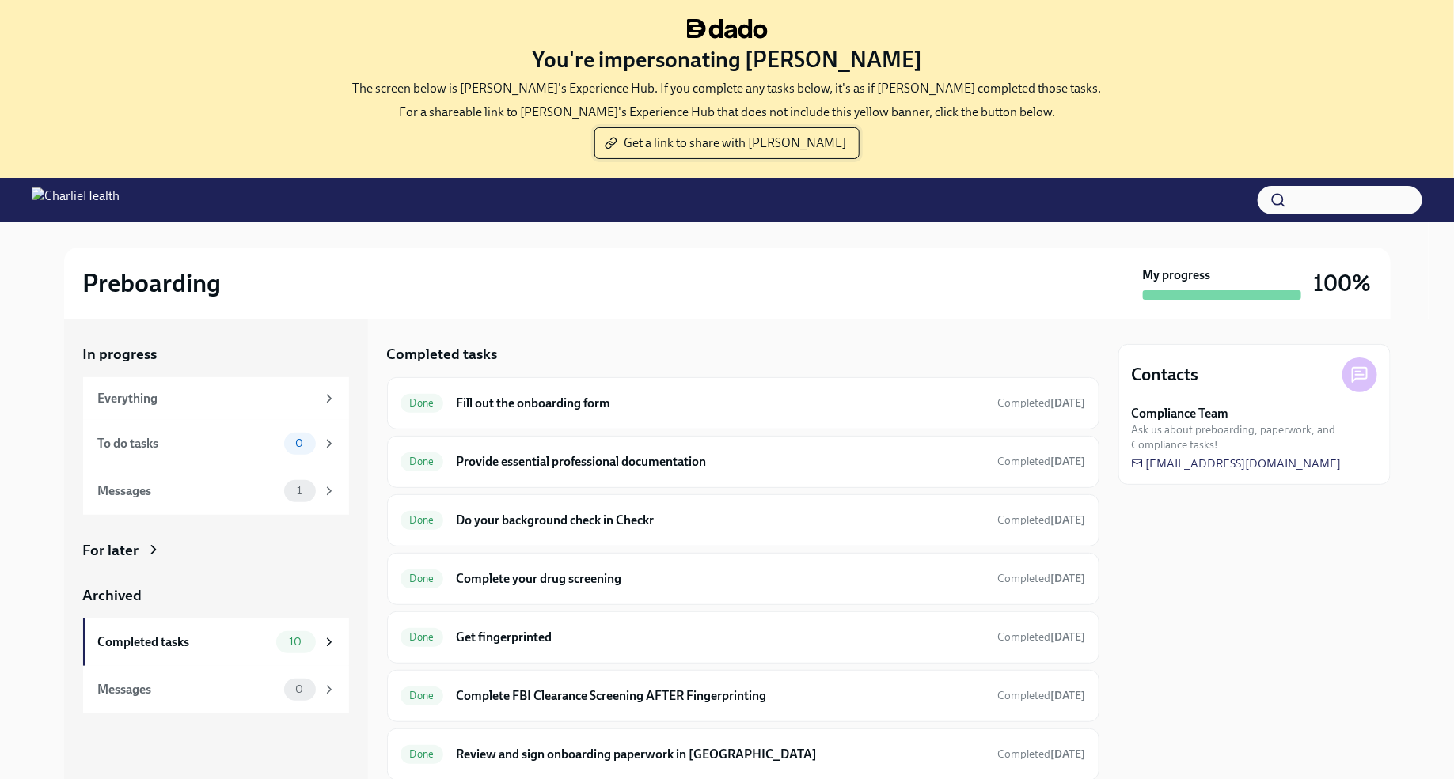
click at [745, 143] on span "Get a link to share with [PERSON_NAME]" at bounding box center [727, 143] width 238 height 16
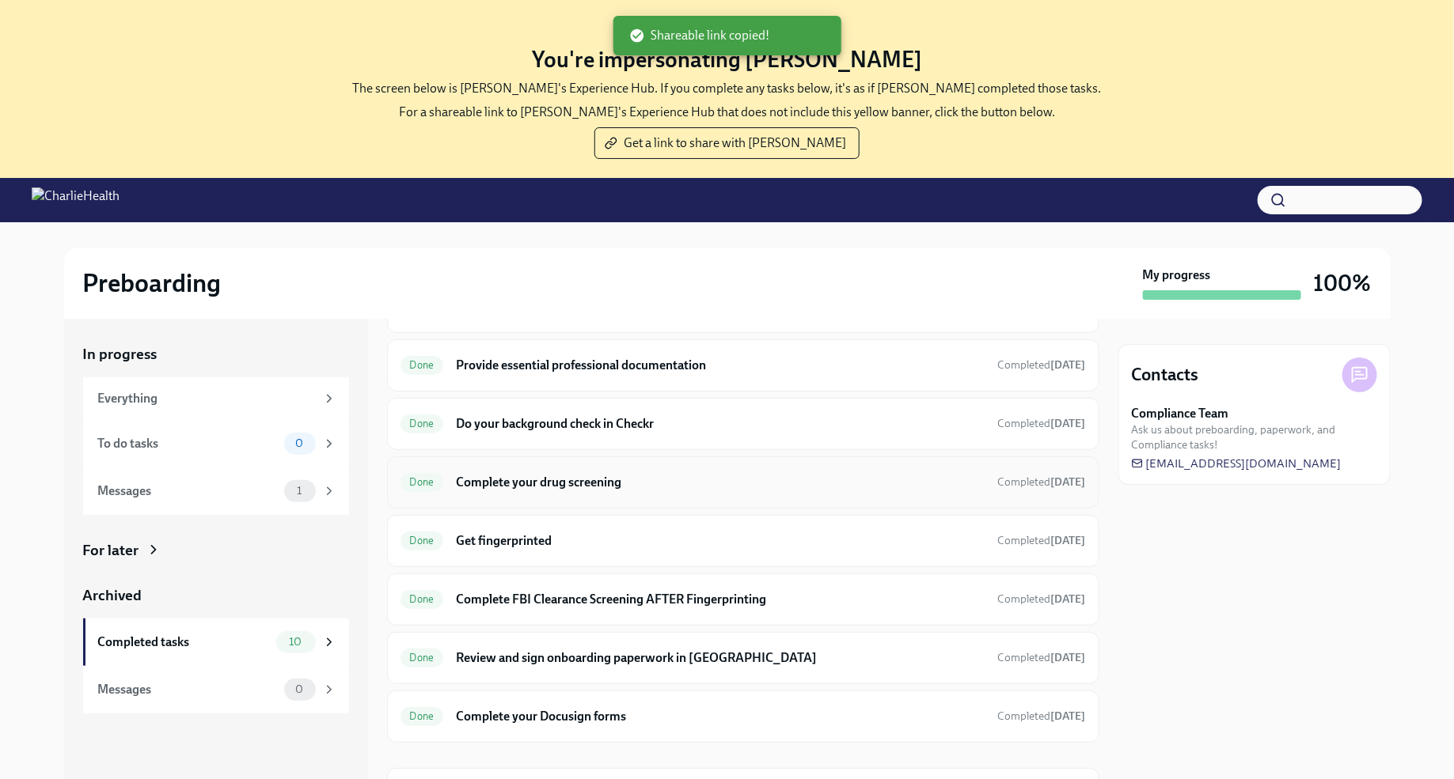
scroll to position [161, 0]
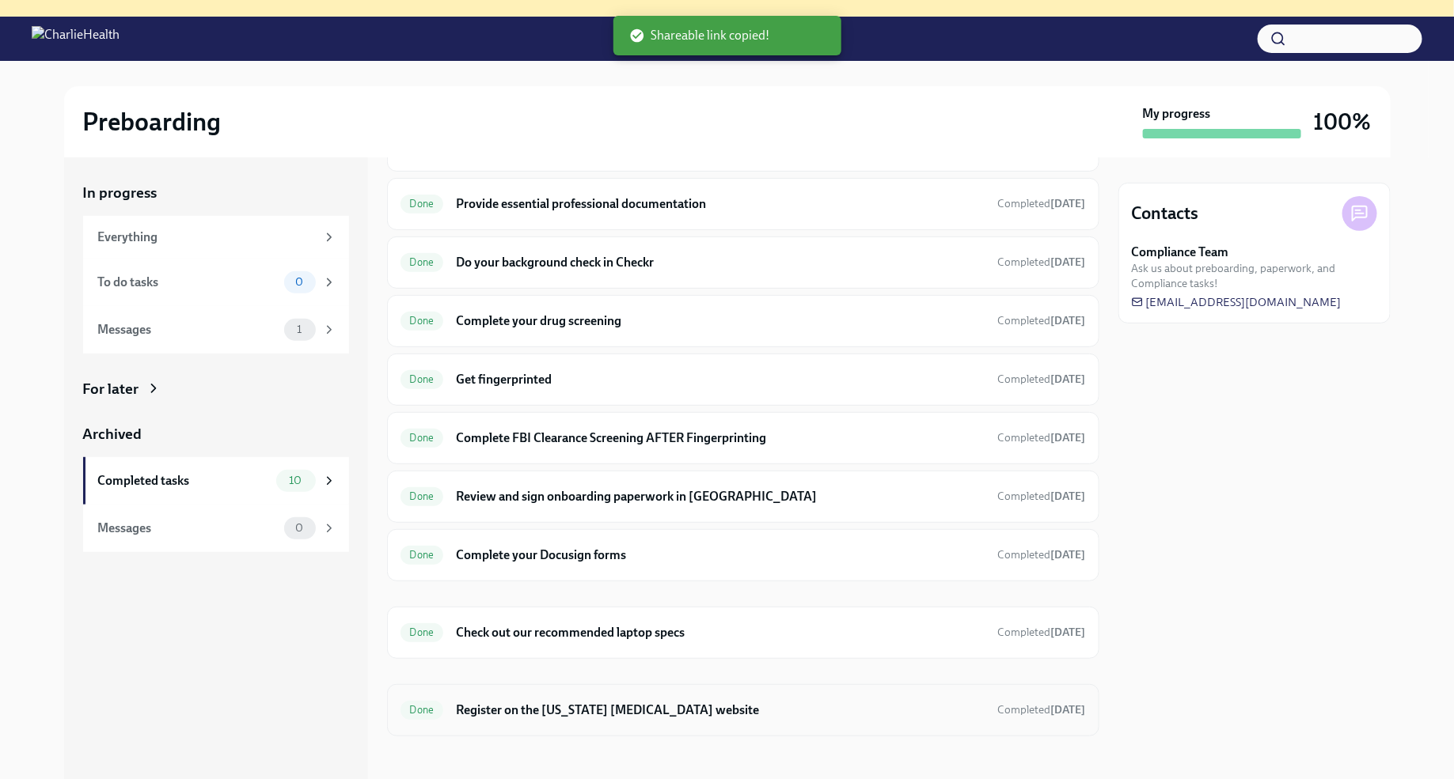
click at [761, 703] on h6 "Register on the [US_STATE] [MEDICAL_DATA] website" at bounding box center [720, 710] width 529 height 17
